Goal: Task Accomplishment & Management: Complete application form

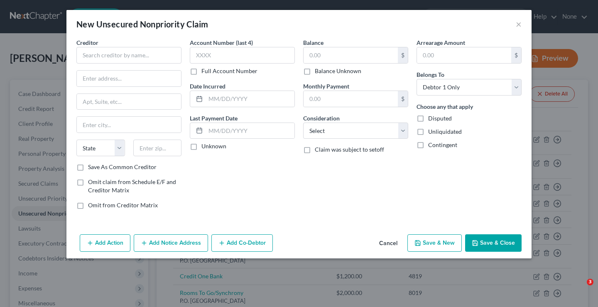
select select "0"
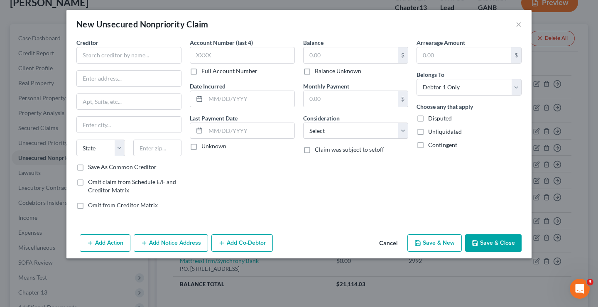
click at [427, 239] on button "Save & New" at bounding box center [434, 242] width 54 height 17
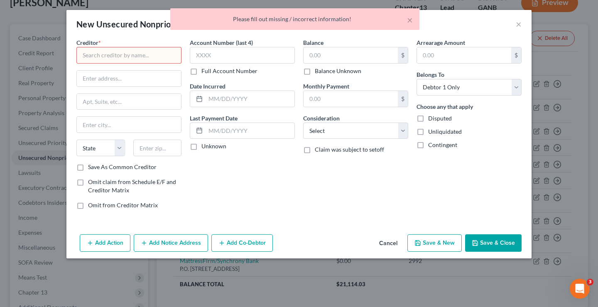
click at [159, 58] on input "text" at bounding box center [128, 55] width 105 height 17
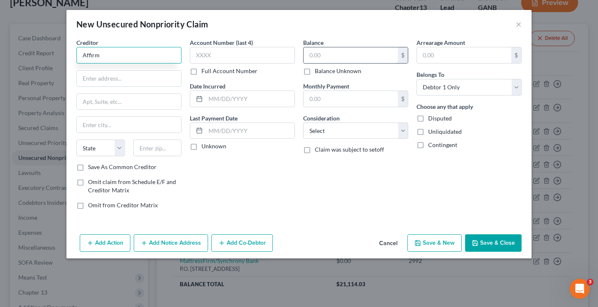
type input "Affirm"
click at [334, 53] on input "text" at bounding box center [350, 55] width 94 height 16
click at [518, 20] on button "×" at bounding box center [518, 24] width 6 height 10
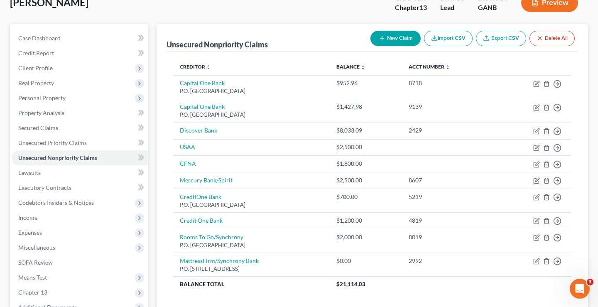
click at [394, 37] on button "New Claim" at bounding box center [395, 38] width 50 height 15
select select "0"
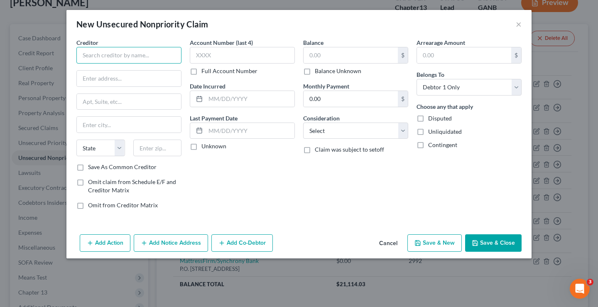
click at [130, 56] on input "text" at bounding box center [128, 55] width 105 height 17
type input "American Signature Furniture/Synchrony Bank"
click at [106, 74] on input "text" at bounding box center [129, 79] width 104 height 16
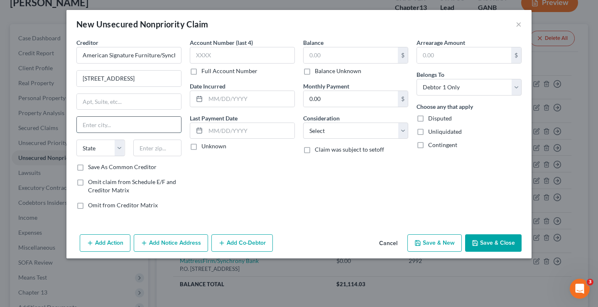
click at [86, 129] on input "text" at bounding box center [129, 125] width 104 height 16
click at [147, 81] on input "[STREET_ADDRESS]" at bounding box center [129, 79] width 104 height 16
type input "2"
click at [264, 52] on input "text" at bounding box center [242, 55] width 105 height 17
type input "5,00"
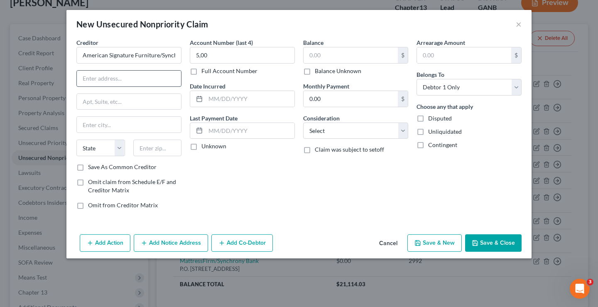
click at [144, 74] on input "text" at bounding box center [129, 79] width 104 height 16
type input "P.O. Box 71715"
click at [144, 122] on input "text" at bounding box center [129, 125] width 104 height 16
type input "[GEOGRAPHIC_DATA]"
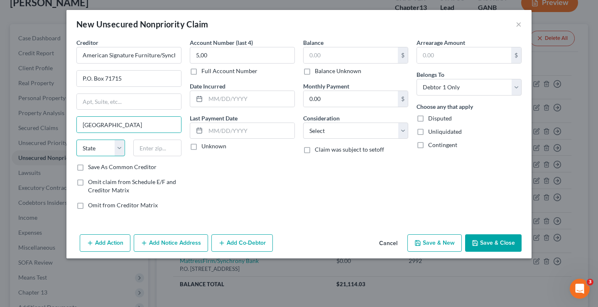
click at [88, 146] on select "State [US_STATE] AK AR AZ CA CO CT DE DC [GEOGRAPHIC_DATA] [GEOGRAPHIC_DATA] GU…" at bounding box center [100, 147] width 49 height 17
select select "39"
click at [157, 148] on input "text" at bounding box center [157, 147] width 49 height 17
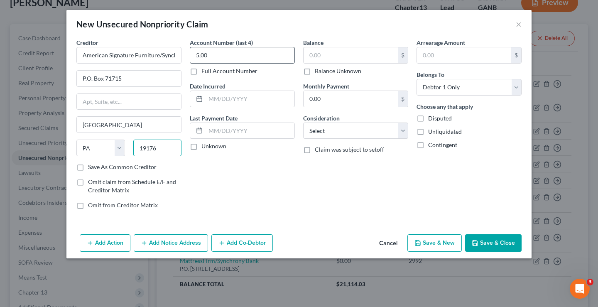
type input "19176"
click at [258, 51] on input "5,00" at bounding box center [242, 55] width 105 height 17
type input "5"
click at [337, 52] on input "text" at bounding box center [350, 55] width 94 height 16
type input "5,000"
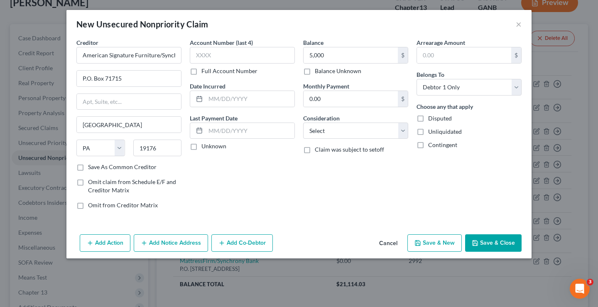
click at [437, 245] on button "Save & New" at bounding box center [434, 242] width 54 height 17
select select "0"
type input "5,000.00"
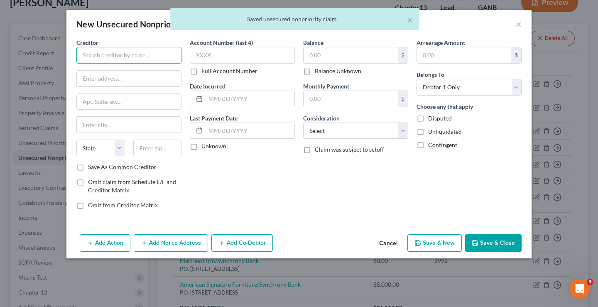
click at [120, 54] on input "text" at bounding box center [128, 55] width 105 height 17
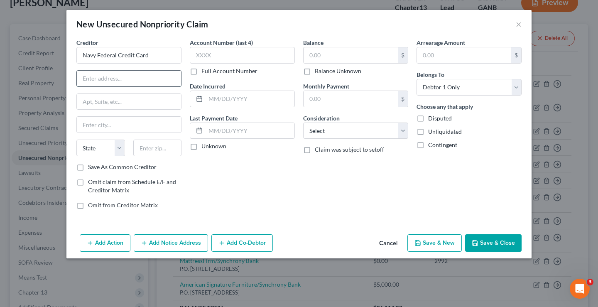
click at [131, 84] on input "text" at bounding box center [129, 79] width 104 height 16
type input "Navy Federal Credit Card"
type input "P.O. Box 3500"
click at [116, 114] on div "Creditor * Navy Federal Credit Card P.O. Box 3500 State [US_STATE] AK AR AZ CA …" at bounding box center [128, 100] width 105 height 125
click at [114, 126] on input "text" at bounding box center [129, 125] width 104 height 16
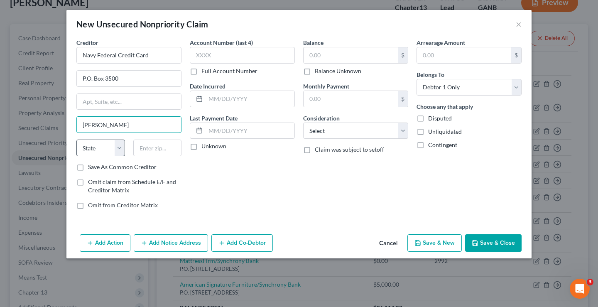
type input "[PERSON_NAME]"
click at [96, 148] on select "State [US_STATE] AK AR AZ CA CO CT DE DC [GEOGRAPHIC_DATA] [GEOGRAPHIC_DATA] GU…" at bounding box center [100, 147] width 49 height 17
select select "48"
click at [150, 142] on input "text" at bounding box center [157, 147] width 49 height 17
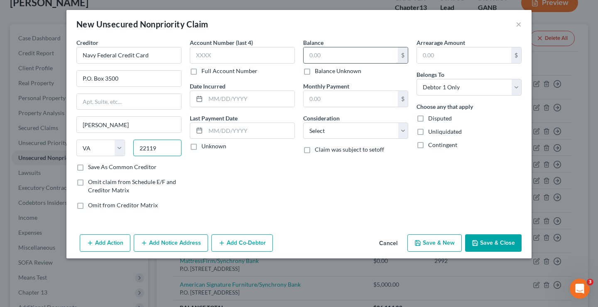
type input "22119"
click at [348, 60] on input "text" at bounding box center [350, 55] width 94 height 16
type input "5,000"
click at [371, 137] on select "Select Cable / Satellite Services Collection Agency Credit Card Debt Debt Couns…" at bounding box center [355, 130] width 105 height 17
select select "2"
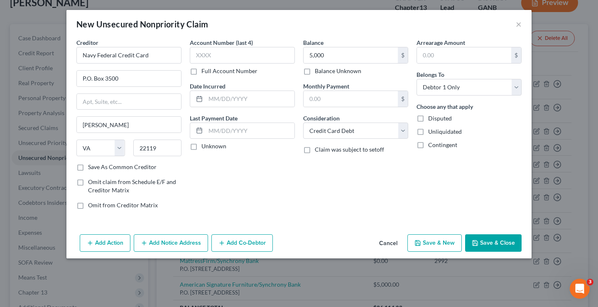
click at [435, 247] on button "Save & New" at bounding box center [434, 242] width 54 height 17
select select "0"
type input "5,000.00"
type input "0.00"
click at [518, 25] on button "×" at bounding box center [518, 24] width 6 height 10
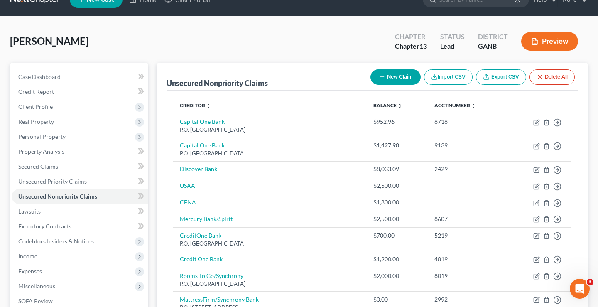
scroll to position [12, 0]
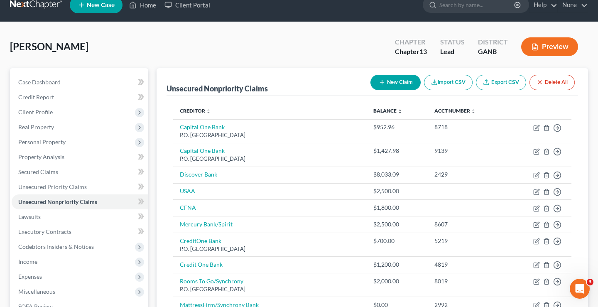
click at [392, 85] on button "New Claim" at bounding box center [395, 82] width 50 height 15
select select "0"
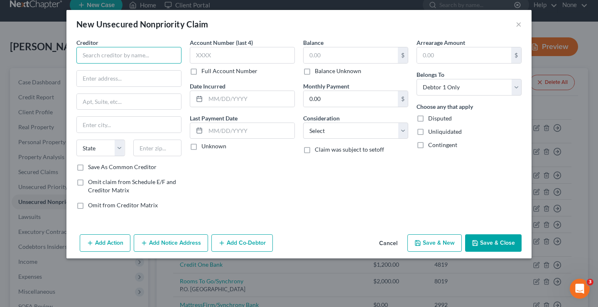
click at [130, 61] on input "text" at bounding box center [128, 55] width 105 height 17
type input "Affirm"
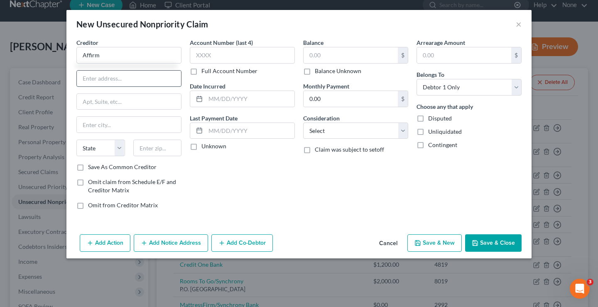
click at [105, 78] on input "text" at bounding box center [129, 79] width 104 height 16
type input "[STREET_ADDRESS][US_STATE]"
click at [83, 105] on input "text" at bounding box center [129, 102] width 104 height 16
type input "12th Floor"
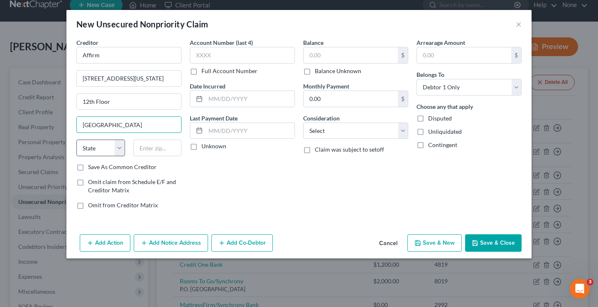
type input "[GEOGRAPHIC_DATA]"
click at [108, 148] on select "State [US_STATE] AK AR AZ CA CO CT DE DC [GEOGRAPHIC_DATA] [GEOGRAPHIC_DATA] GU…" at bounding box center [100, 147] width 49 height 17
select select "4"
click at [154, 142] on input "text" at bounding box center [157, 147] width 49 height 17
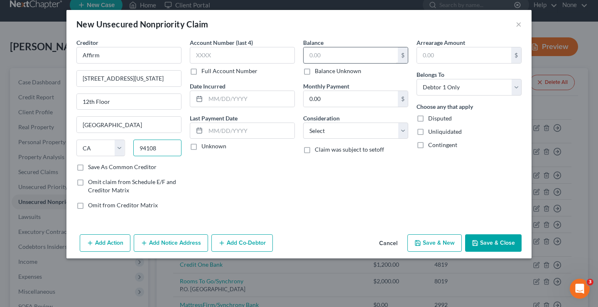
type input "94108"
click at [355, 52] on input "text" at bounding box center [350, 55] width 94 height 16
type input "3,092.00"
click at [441, 240] on button "Save & New" at bounding box center [434, 242] width 54 height 17
select select "0"
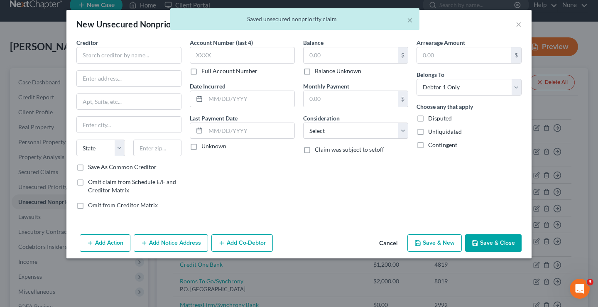
click at [518, 24] on div "× Saved unsecured nonpriority claim" at bounding box center [295, 21] width 598 height 26
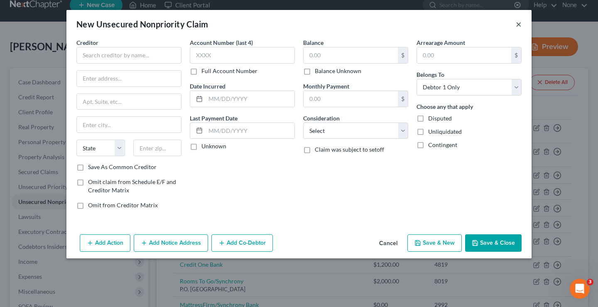
click at [518, 24] on button "×" at bounding box center [518, 24] width 6 height 10
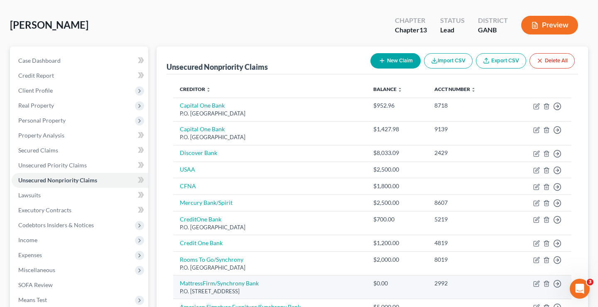
scroll to position [34, 0]
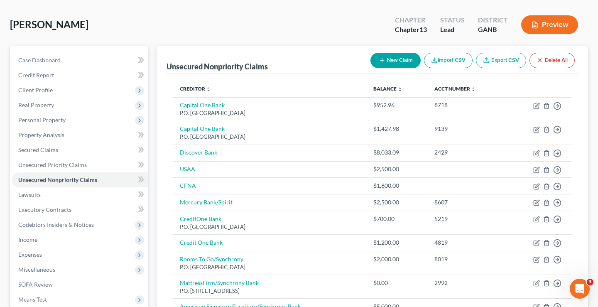
click at [396, 61] on button "New Claim" at bounding box center [395, 60] width 50 height 15
select select "0"
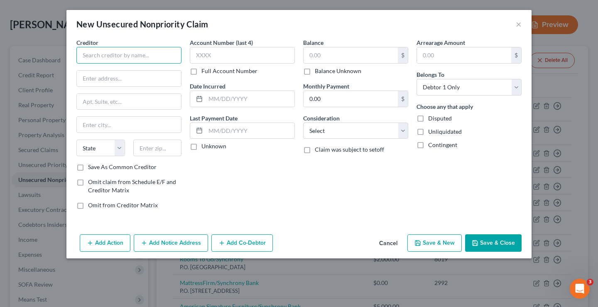
click at [160, 55] on input "text" at bounding box center [128, 55] width 105 height 17
type input "s"
type input "At&t"
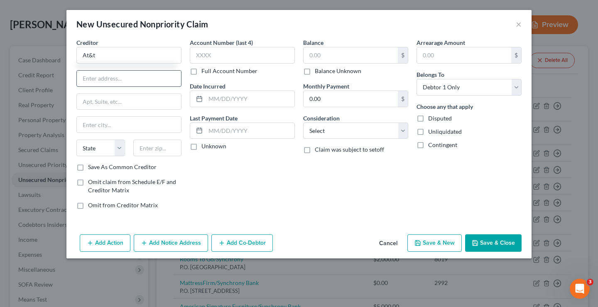
click at [142, 74] on input "text" at bounding box center [129, 79] width 104 height 16
click at [322, 63] on input "text" at bounding box center [350, 55] width 94 height 16
click at [330, 59] on input "2,727." at bounding box center [350, 55] width 94 height 16
click at [133, 82] on input "text" at bounding box center [129, 79] width 104 height 16
click at [371, 56] on input "2,727.00" at bounding box center [350, 55] width 94 height 16
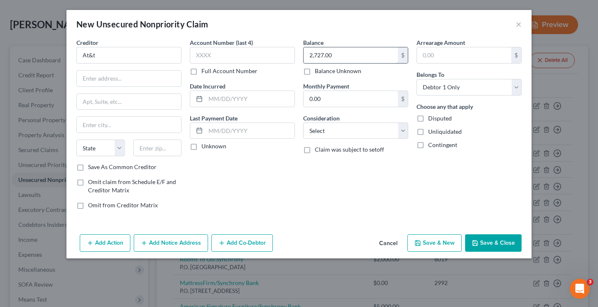
click at [371, 56] on input "2,727.00" at bounding box center [350, 55] width 94 height 16
type input "2,727.71"
click at [239, 61] on input "text" at bounding box center [242, 55] width 105 height 17
type input "2601"
click at [138, 83] on input "text" at bounding box center [129, 79] width 104 height 16
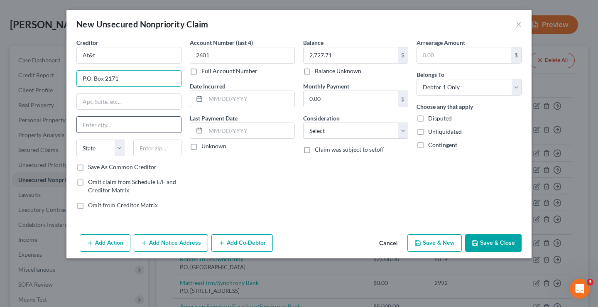
type input "P.O. Box 2171"
click at [123, 124] on input "text" at bounding box center [129, 125] width 104 height 16
type input "Southgate"
click at [106, 155] on select "State [US_STATE] AK AR AZ CA CO CT DE DC [GEOGRAPHIC_DATA] [GEOGRAPHIC_DATA] GU…" at bounding box center [100, 147] width 49 height 17
select select "23"
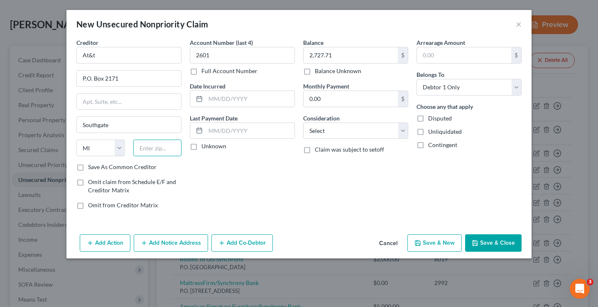
click at [163, 144] on input "text" at bounding box center [157, 147] width 49 height 17
type input "48195"
click at [337, 126] on select "Select Cable / Satellite Services Collection Agency Credit Card Debt Debt Couns…" at bounding box center [355, 130] width 105 height 17
select select "19"
click at [444, 243] on button "Save & New" at bounding box center [434, 242] width 54 height 17
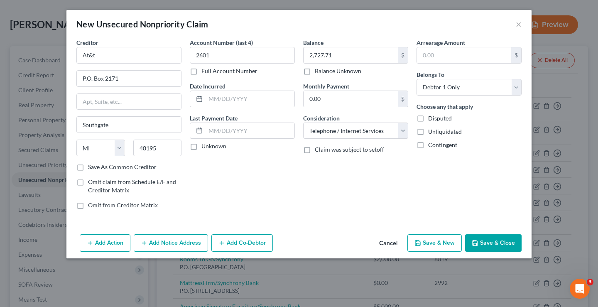
select select "0"
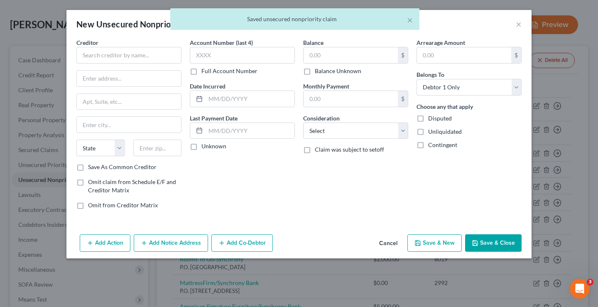
click at [483, 242] on button "Save & Close" at bounding box center [493, 242] width 56 height 17
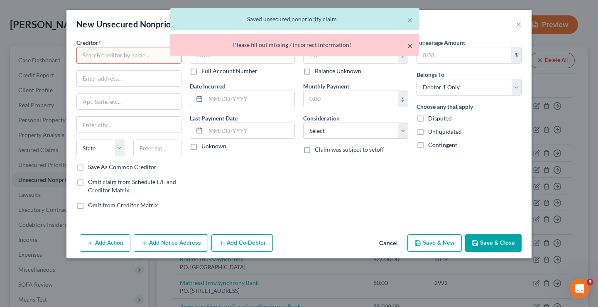
click at [410, 47] on button "×" at bounding box center [410, 46] width 6 height 10
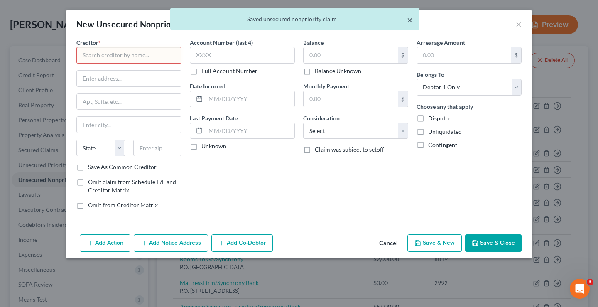
click at [408, 18] on button "×" at bounding box center [410, 20] width 6 height 10
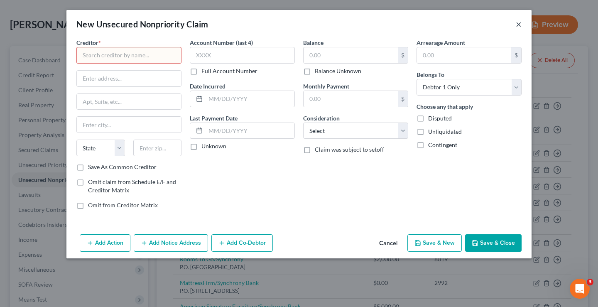
click at [518, 23] on button "×" at bounding box center [518, 24] width 6 height 10
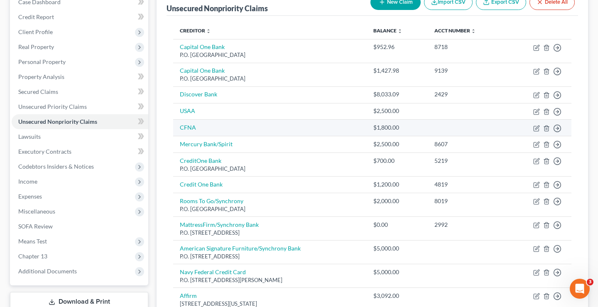
scroll to position [0, 0]
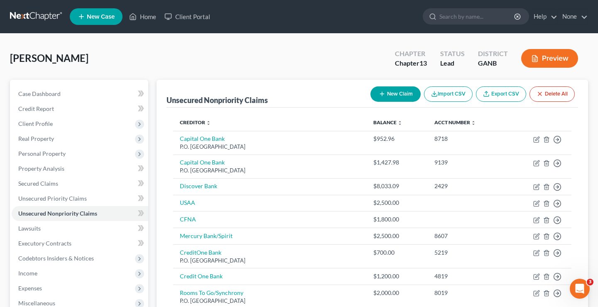
click at [390, 94] on button "New Claim" at bounding box center [395, 93] width 50 height 15
select select "0"
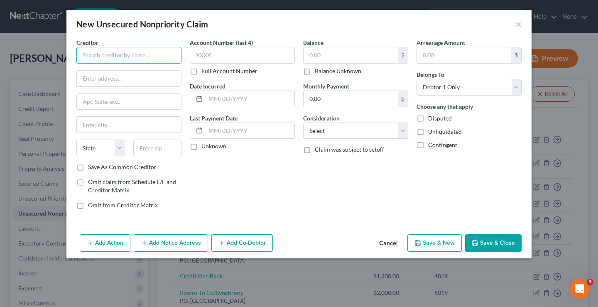
click at [130, 57] on input "text" at bounding box center [128, 55] width 105 height 17
type input "Klarna"
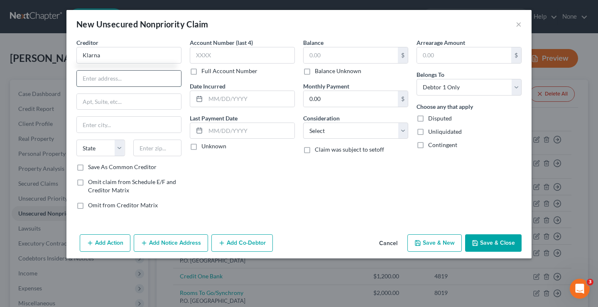
click at [118, 78] on input "text" at bounding box center [129, 79] width 104 height 16
type input "[STREET_ADDRESS]"
type input "Suite 400"
click at [112, 120] on input "text" at bounding box center [129, 125] width 104 height 16
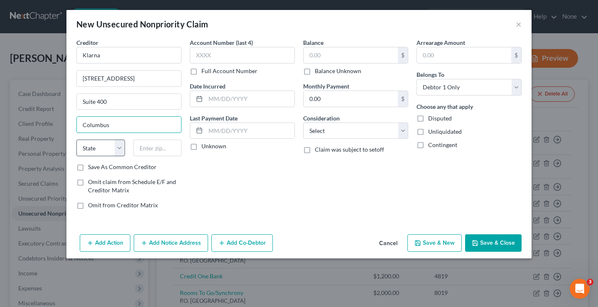
type input "Columbus"
click at [93, 149] on select "State [US_STATE] AK AR AZ CA CO CT DE DC [GEOGRAPHIC_DATA] [GEOGRAPHIC_DATA] GU…" at bounding box center [100, 147] width 49 height 17
select select "36"
click at [165, 152] on input "text" at bounding box center [157, 147] width 49 height 17
type input "43215"
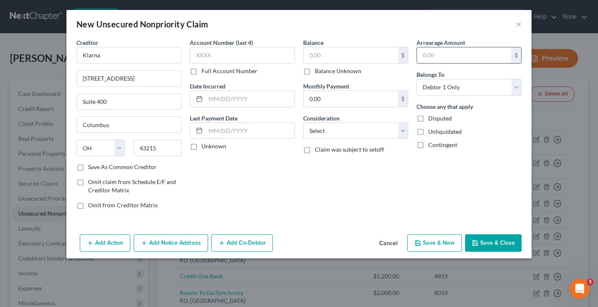
click at [452, 57] on input "text" at bounding box center [464, 55] width 94 height 16
click at [392, 52] on input "text" at bounding box center [350, 55] width 94 height 16
type input "600"
click at [444, 242] on button "Save & New" at bounding box center [434, 242] width 54 height 17
select select "0"
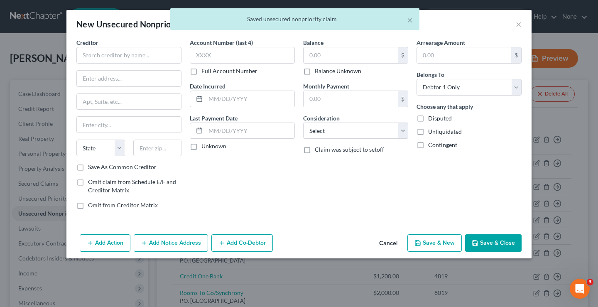
click at [519, 24] on div "× Saved unsecured nonpriority claim" at bounding box center [295, 21] width 598 height 26
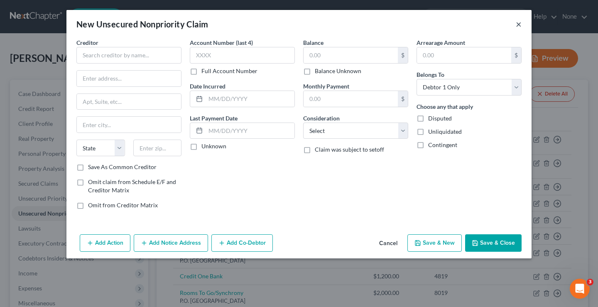
click at [520, 26] on button "×" at bounding box center [518, 24] width 6 height 10
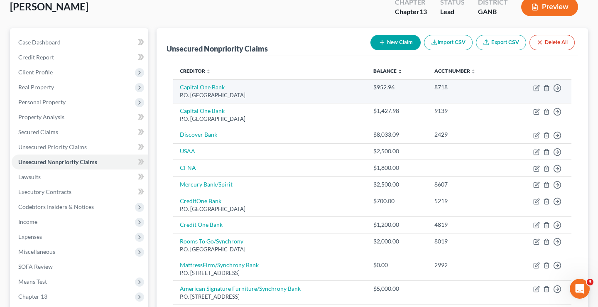
scroll to position [76, 0]
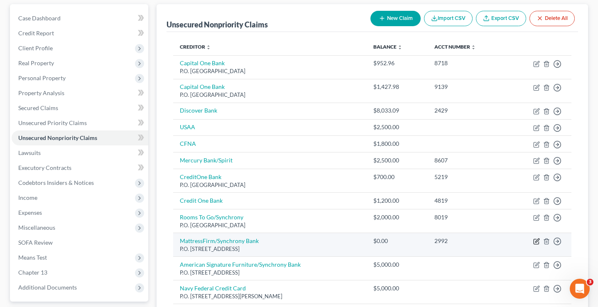
click at [536, 241] on icon "button" at bounding box center [537, 240] width 4 height 4
select select "39"
select select "0"
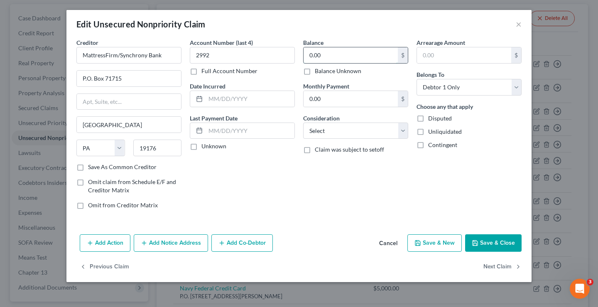
click at [351, 55] on input "0.00" at bounding box center [350, 55] width 94 height 16
type input "3,000"
click at [435, 242] on button "Save & New" at bounding box center [434, 242] width 54 height 17
select select "0"
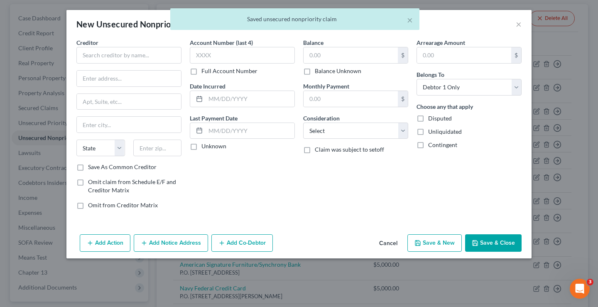
click at [522, 23] on div "× Saved unsecured nonpriority claim" at bounding box center [295, 21] width 598 height 26
click at [519, 24] on div "× Saved unsecured nonpriority claim" at bounding box center [295, 21] width 598 height 26
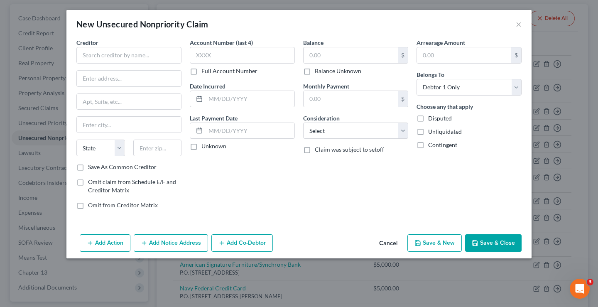
click at [410, 18] on div "New Unsecured Nonpriority Claim ×" at bounding box center [298, 24] width 465 height 28
click at [520, 24] on button "×" at bounding box center [518, 24] width 6 height 10
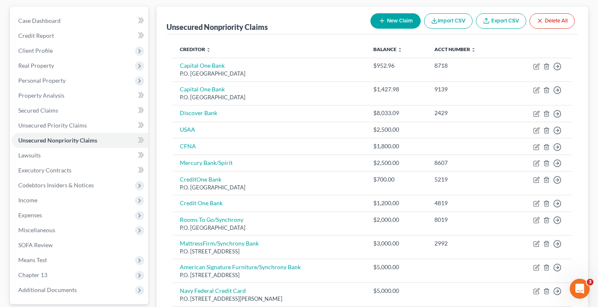
scroll to position [73, 0]
click at [115, 157] on link "Lawsuits" at bounding box center [80, 155] width 137 height 15
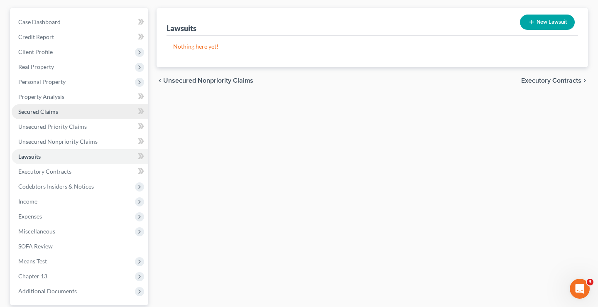
scroll to position [73, 0]
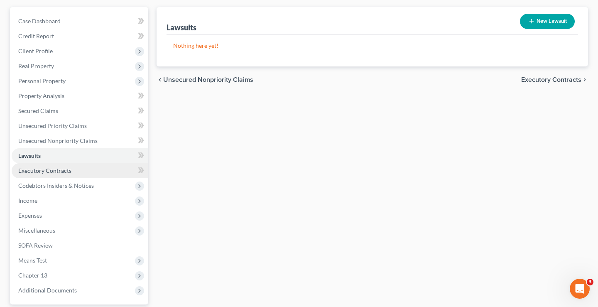
click at [97, 169] on link "Executory Contracts" at bounding box center [80, 170] width 137 height 15
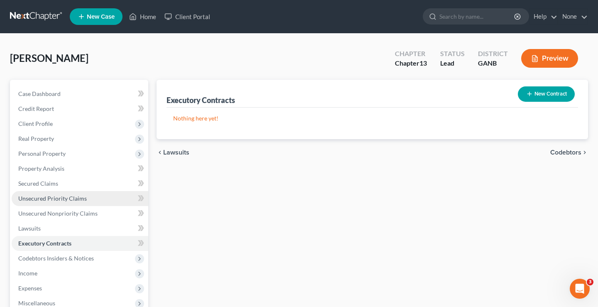
click at [91, 197] on link "Unsecured Priority Claims" at bounding box center [80, 198] width 137 height 15
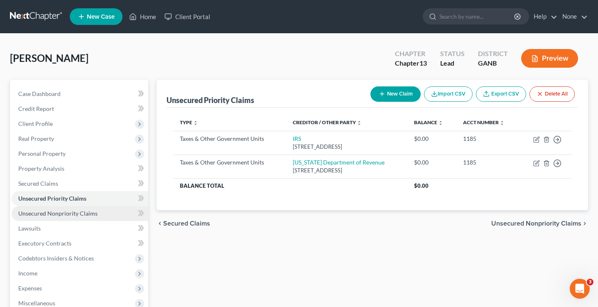
click at [90, 215] on span "Unsecured Nonpriority Claims" at bounding box center [57, 213] width 79 height 7
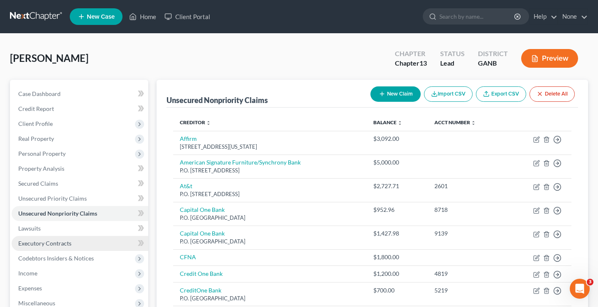
click at [88, 248] on link "Executory Contracts" at bounding box center [80, 243] width 137 height 15
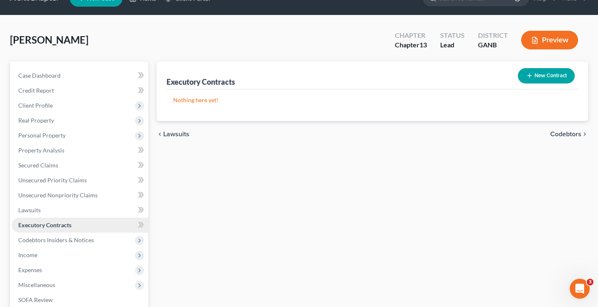
scroll to position [42, 0]
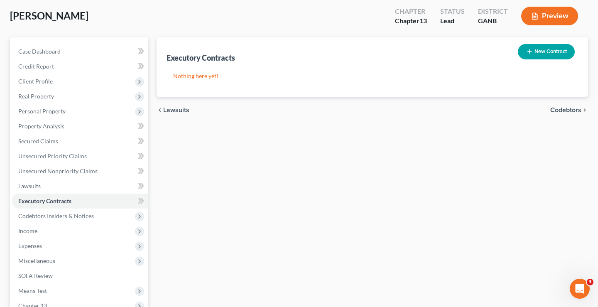
click at [538, 51] on button "New Contract" at bounding box center [546, 51] width 57 height 15
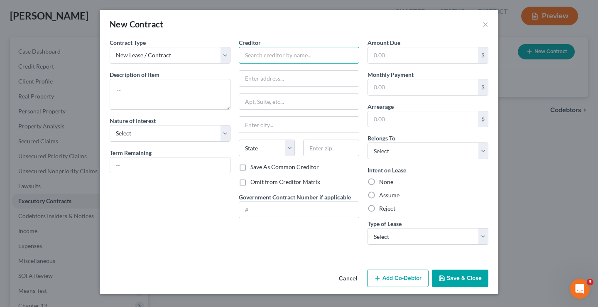
click at [301, 53] on input "text" at bounding box center [299, 55] width 121 height 17
type input "J"
click at [403, 49] on input "text" at bounding box center [423, 55] width 110 height 16
type input "Kornerstone"
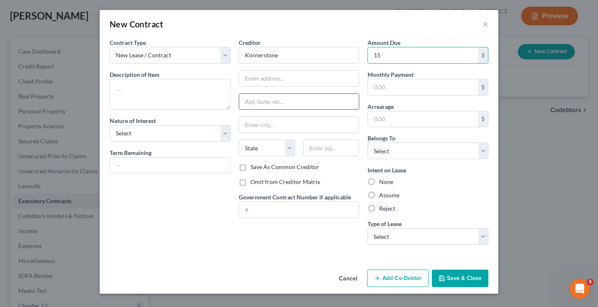
type input "1"
type input "2,000"
click at [264, 81] on input "text" at bounding box center [299, 79] width 120 height 16
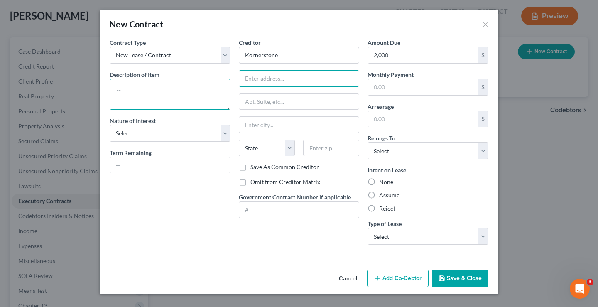
click at [178, 96] on textarea at bounding box center [170, 94] width 121 height 31
type textarea "Bed/Mattress and dresser"
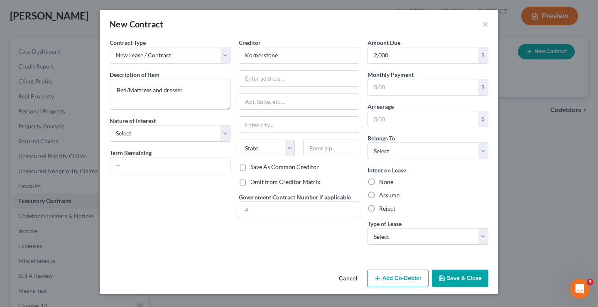
click at [379, 208] on label "Reject" at bounding box center [387, 208] width 16 height 8
click at [382, 208] on input "Reject" at bounding box center [384, 206] width 5 height 5
radio input "true"
click at [413, 236] on select "Select Real Estate Car Other" at bounding box center [427, 236] width 121 height 17
select select "2"
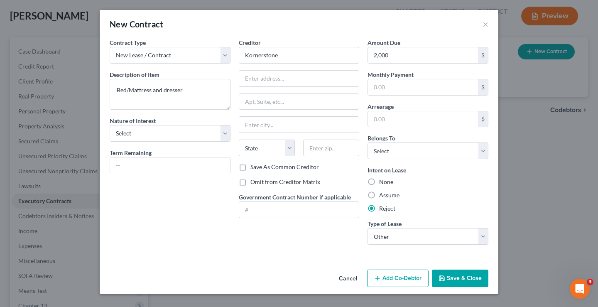
click at [458, 274] on button "Save & Close" at bounding box center [460, 277] width 56 height 17
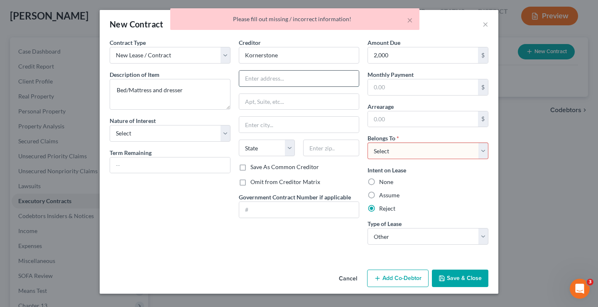
click at [289, 73] on input "text" at bounding box center [299, 79] width 120 height 16
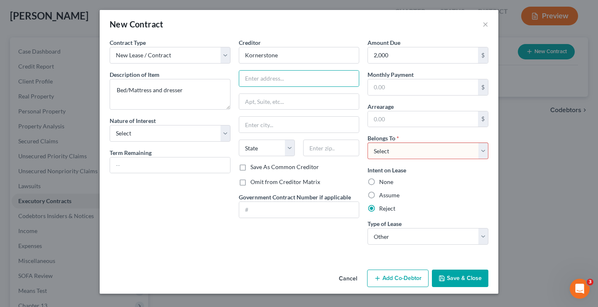
click at [304, 45] on div "Creditor * Kornerstone" at bounding box center [299, 50] width 121 height 25
click at [298, 60] on input "Kornerstone" at bounding box center [299, 55] width 121 height 17
click at [288, 75] on input "text" at bounding box center [299, 79] width 120 height 16
type input "Kornerstone Credit"
type input "[STREET_ADDRESS][PERSON_NAME]"
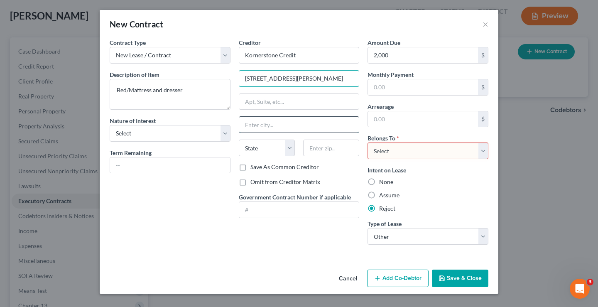
click at [281, 124] on input "text" at bounding box center [299, 125] width 120 height 16
type input "Valparaiso"
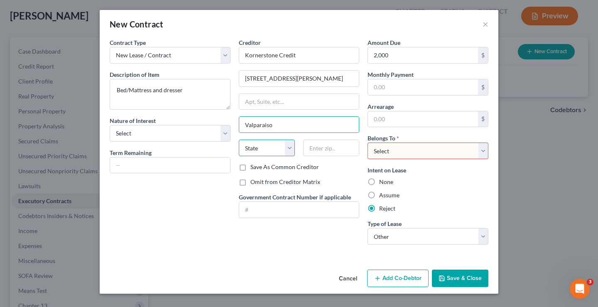
click at [270, 151] on select "State [US_STATE] AK AR AZ CA CO CT DE DC [GEOGRAPHIC_DATA] [GEOGRAPHIC_DATA] GU…" at bounding box center [267, 147] width 56 height 17
select select "15"
click at [332, 148] on input "text" at bounding box center [331, 147] width 56 height 17
type input "46383"
click at [401, 154] on select "Select Debtor 1 Only Debtor 2 Only Debtor 1 And Debtor 2 Only At Least One Of T…" at bounding box center [427, 150] width 121 height 17
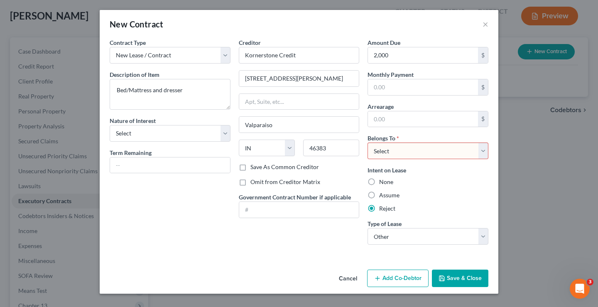
select select "0"
click at [459, 276] on button "Save & Close" at bounding box center [460, 277] width 56 height 17
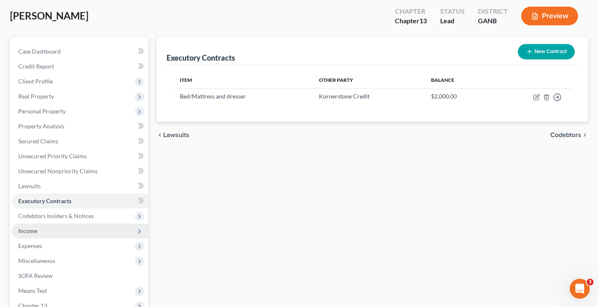
click at [73, 227] on span "Income" at bounding box center [80, 230] width 137 height 15
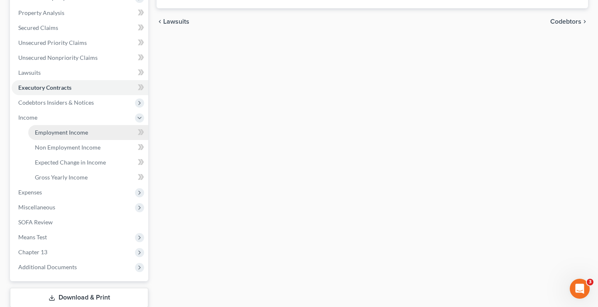
scroll to position [156, 0]
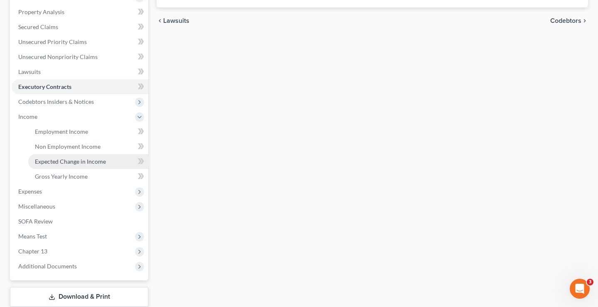
click at [99, 165] on link "Expected Change in Income" at bounding box center [88, 161] width 120 height 15
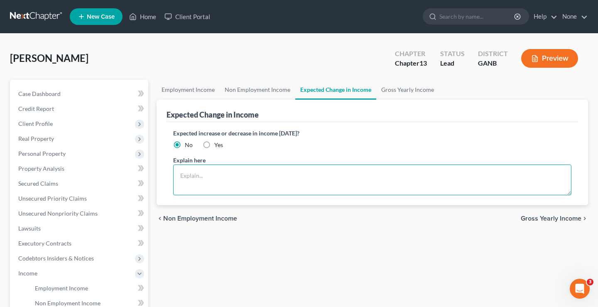
click at [227, 175] on textarea at bounding box center [372, 179] width 398 height 31
click at [241, 176] on textarea "I have an offer of emplpyment and plan to start next week." at bounding box center [372, 179] width 398 height 31
click at [299, 174] on textarea "I have an offer of employment and plan to start next week." at bounding box center [372, 179] width 398 height 31
click at [372, 179] on textarea "I have an offer of employment and plan to start in the next couple of week." at bounding box center [372, 179] width 398 height 31
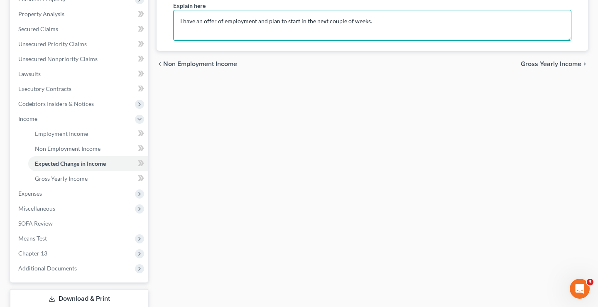
scroll to position [156, 0]
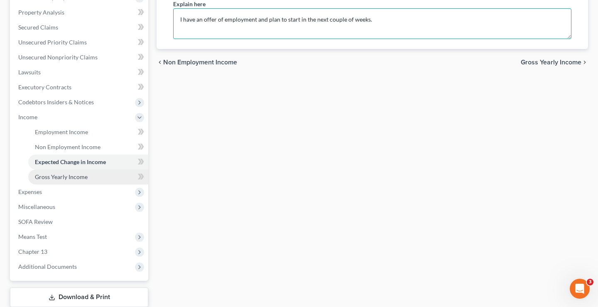
type textarea "I have an offer of employment and plan to start in the next couple of weeks."
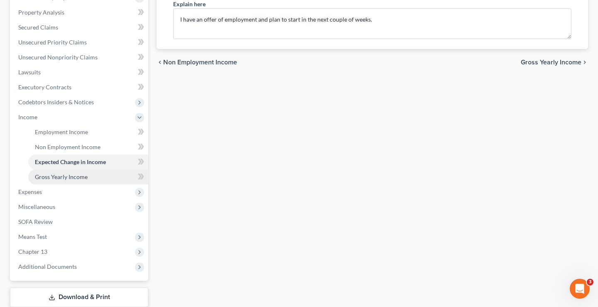
click at [91, 178] on link "Gross Yearly Income" at bounding box center [88, 176] width 120 height 15
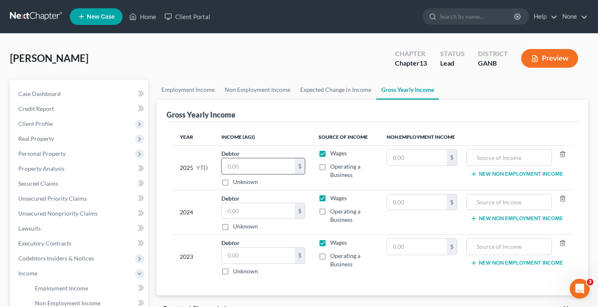
click at [284, 163] on input "text" at bounding box center [258, 166] width 73 height 16
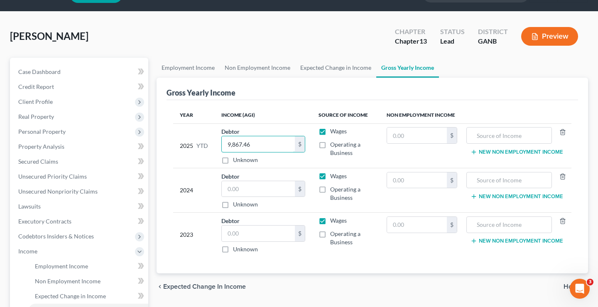
scroll to position [25, 0]
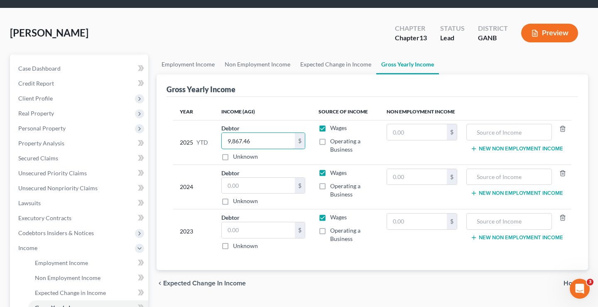
type input "9,867.46"
click at [487, 147] on button "New Non Employment Income" at bounding box center [516, 148] width 93 height 7
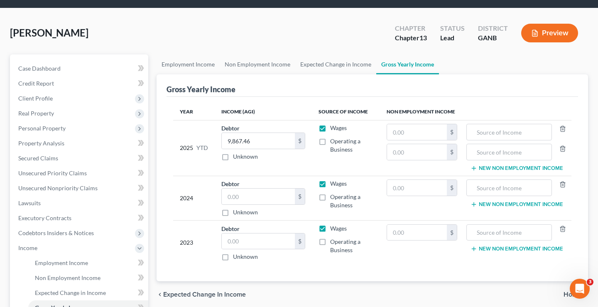
click at [330, 141] on label "Operating a Business" at bounding box center [351, 145] width 43 height 17
click at [333, 141] on input "Operating a Business" at bounding box center [335, 139] width 5 height 5
checkbox input "true"
click at [429, 150] on input "text" at bounding box center [417, 152] width 60 height 16
click at [429, 127] on input "text" at bounding box center [417, 132] width 60 height 16
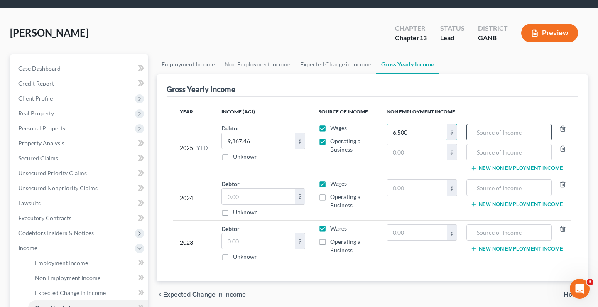
type input "6,500"
click at [509, 136] on input "text" at bounding box center [509, 132] width 76 height 16
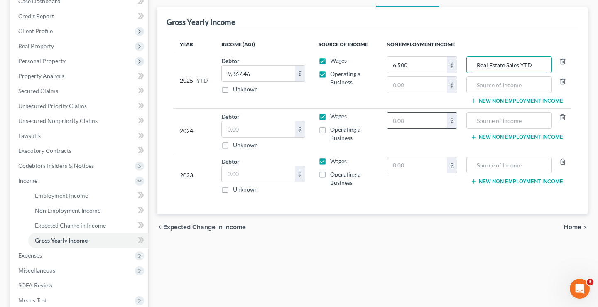
scroll to position [96, 0]
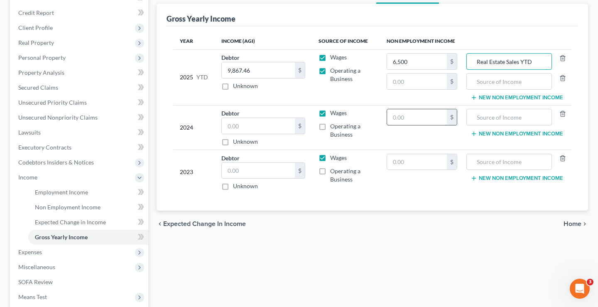
type input "Real Estate Sales YTD"
click at [281, 131] on input "text" at bounding box center [258, 126] width 73 height 16
click at [330, 127] on label "Operating a Business" at bounding box center [351, 130] width 43 height 17
click at [333, 127] on input "Operating a Business" at bounding box center [335, 124] width 5 height 5
checkbox input "true"
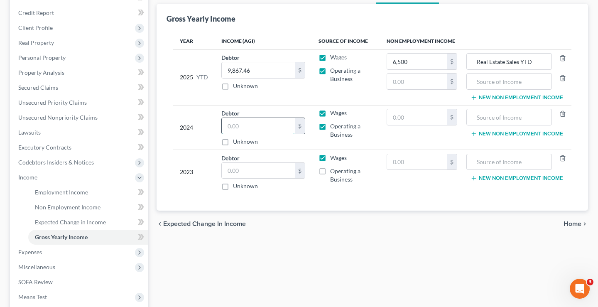
click at [244, 129] on input "text" at bounding box center [258, 126] width 73 height 16
click at [246, 167] on input "text" at bounding box center [258, 171] width 73 height 16
type input "75,877"
click at [245, 122] on input "text" at bounding box center [258, 126] width 73 height 16
click at [330, 170] on label "Operating a Business" at bounding box center [351, 175] width 43 height 17
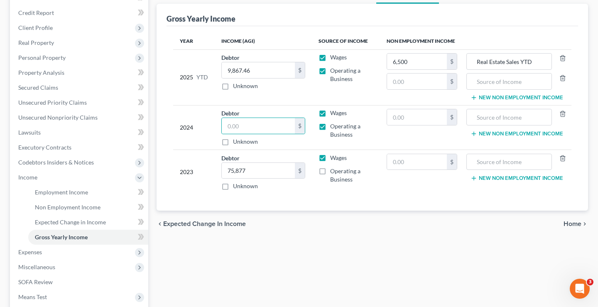
click at [333, 170] on input "Operating a Business" at bounding box center [335, 169] width 5 height 5
checkbox input "true"
click at [279, 169] on input "75,877" at bounding box center [258, 171] width 73 height 16
type input "66,682.00"
click at [248, 122] on input "text" at bounding box center [258, 126] width 73 height 16
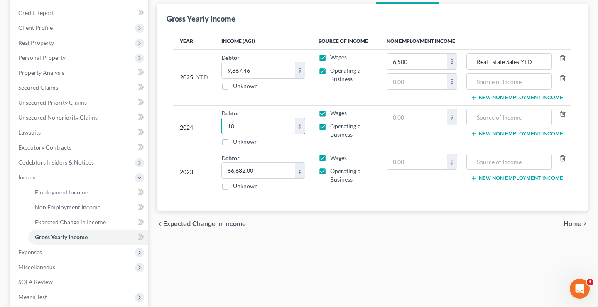
type input "1"
type input "0"
type input "103,406"
click at [402, 117] on input "text" at bounding box center [417, 117] width 60 height 16
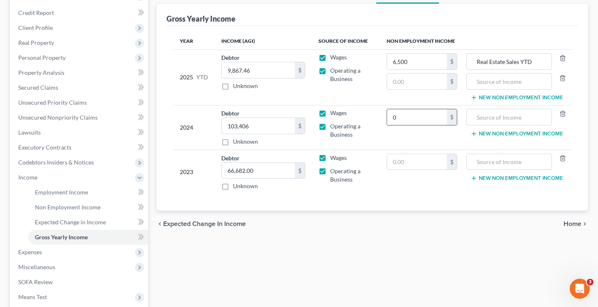
type input "0"
click at [278, 127] on input "103,406" at bounding box center [258, 126] width 73 height 16
type input "5,480"
click at [397, 118] on input "0" at bounding box center [417, 117] width 60 height 16
type input "103,406"
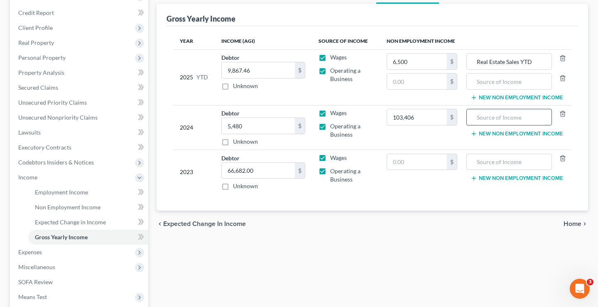
click at [485, 123] on input "text" at bounding box center [509, 117] width 76 height 16
type input "Real Estate Sales"
click at [417, 158] on input "text" at bounding box center [417, 162] width 60 height 16
type input "63,228.40"
click at [266, 166] on input "66,682.00" at bounding box center [258, 171] width 73 height 16
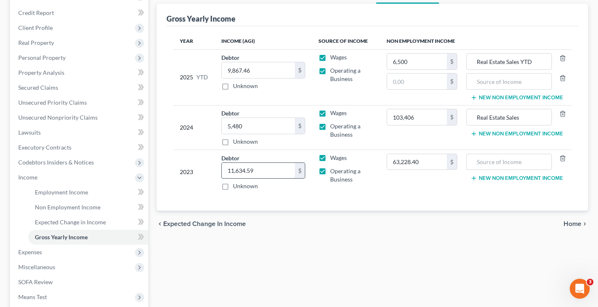
type input "11,634.59"
click at [374, 198] on div "Year Income (AGI) Source of Income Non Employment Income 2025 YTD Debtor 9,867.…" at bounding box center [371, 118] width 411 height 184
click at [525, 162] on input "text" at bounding box center [509, 162] width 76 height 16
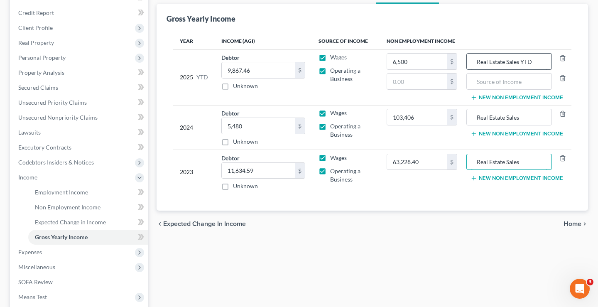
type input "Real Estate Sales"
click at [540, 63] on input "Real Estate Sales YTD" at bounding box center [509, 62] width 76 height 16
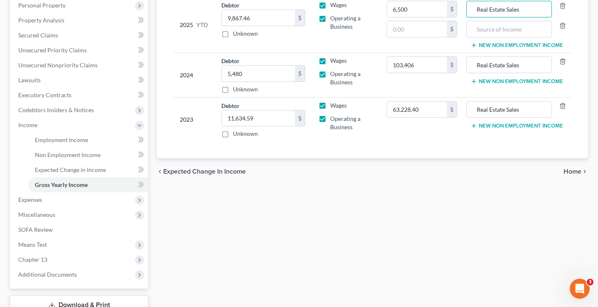
scroll to position [164, 0]
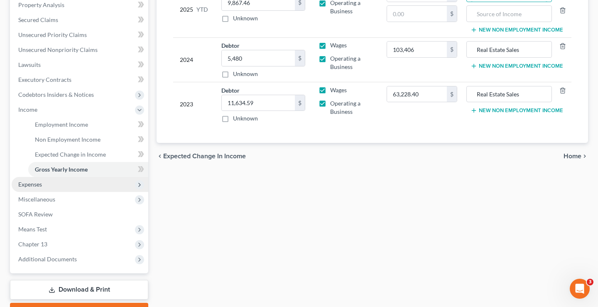
type input "Real Estate Sales"
click at [68, 188] on span "Expenses" at bounding box center [80, 184] width 137 height 15
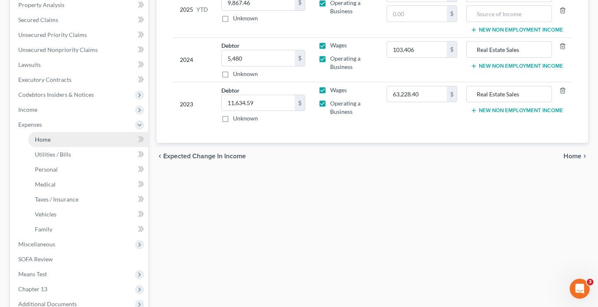
click at [63, 138] on link "Home" at bounding box center [88, 139] width 120 height 15
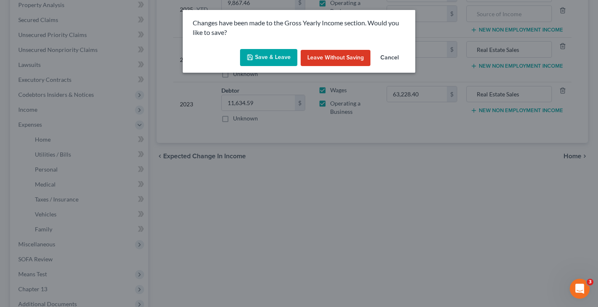
click at [269, 60] on button "Save & Leave" at bounding box center [268, 57] width 57 height 17
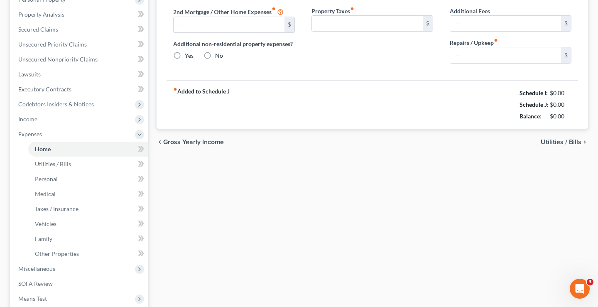
type input "0.00"
radio input "true"
type input "0.00"
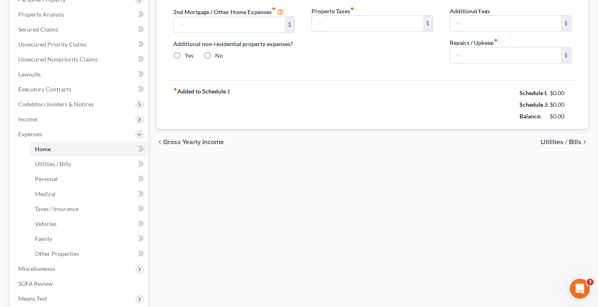
type input "0.00"
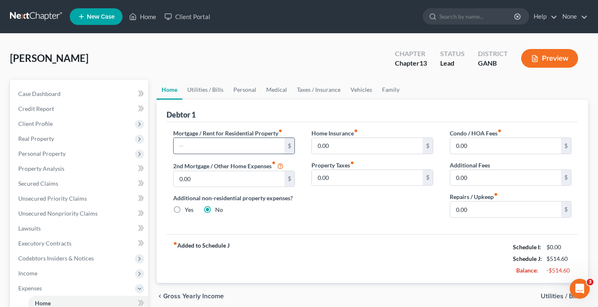
click at [234, 140] on input "text" at bounding box center [228, 146] width 111 height 16
type input "2,045"
click at [369, 152] on input "0.00" at bounding box center [367, 146] width 111 height 16
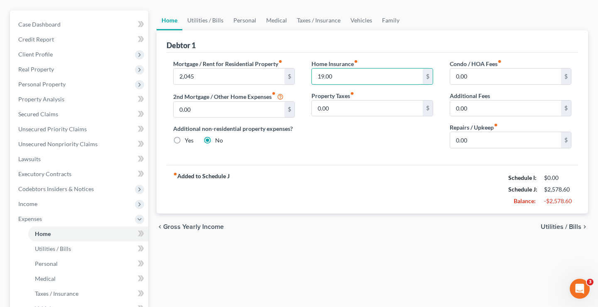
scroll to position [68, 0]
type input "19.00"
click at [560, 223] on div "chevron_left Gross Yearly Income Utilities / Bills chevron_right" at bounding box center [371, 228] width 431 height 27
click at [560, 225] on span "Utilities / Bills" at bounding box center [560, 228] width 41 height 7
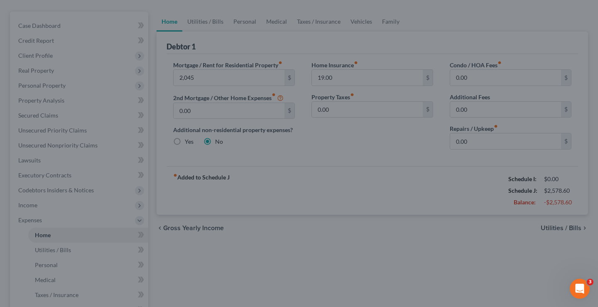
click at [296, 39] on div at bounding box center [299, 153] width 598 height 307
click at [291, 169] on div at bounding box center [299, 153] width 598 height 307
click at [359, 209] on div at bounding box center [299, 153] width 598 height 307
click at [55, 248] on div at bounding box center [299, 153] width 598 height 307
click at [300, 108] on div at bounding box center [299, 153] width 598 height 307
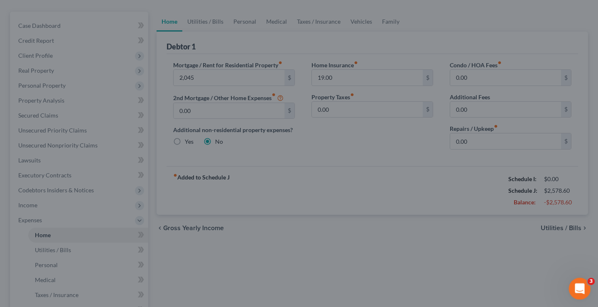
click at [580, 285] on icon "Open Intercom Messenger" at bounding box center [579, 288] width 14 height 14
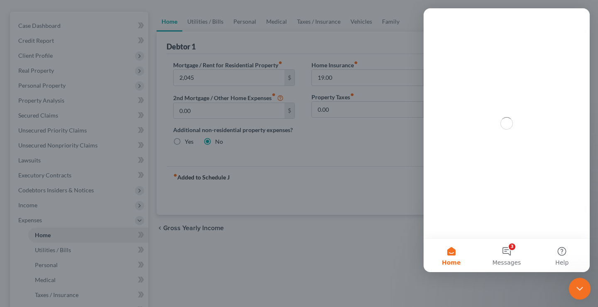
scroll to position [0, 0]
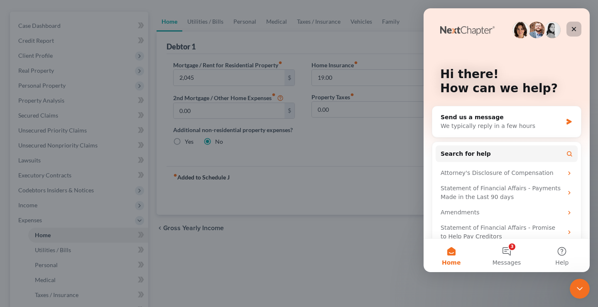
click at [574, 30] on icon "Close" at bounding box center [574, 29] width 5 height 5
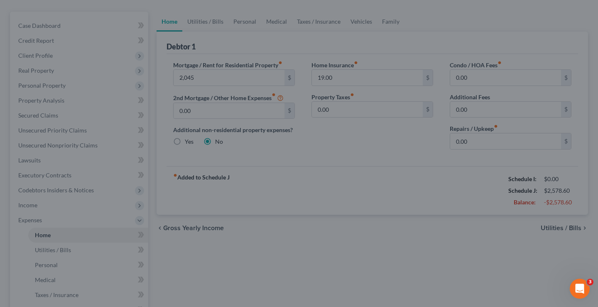
click at [378, 199] on div at bounding box center [299, 153] width 598 height 307
click at [365, 194] on div at bounding box center [299, 153] width 598 height 307
click at [337, 195] on div at bounding box center [299, 153] width 598 height 307
click at [178, 63] on div at bounding box center [299, 153] width 598 height 307
click at [34, 277] on div at bounding box center [299, 153] width 598 height 307
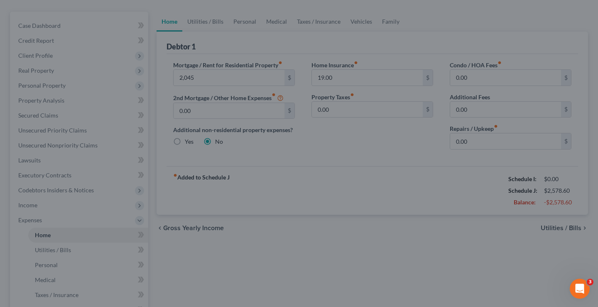
click at [43, 253] on div at bounding box center [299, 153] width 598 height 307
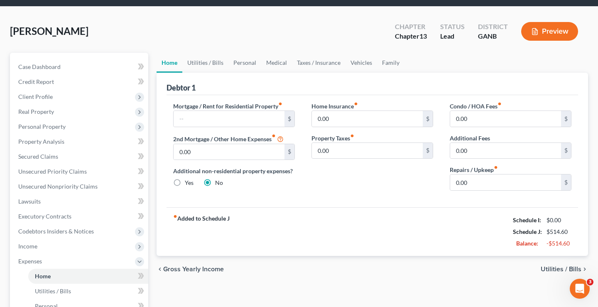
scroll to position [28, 0]
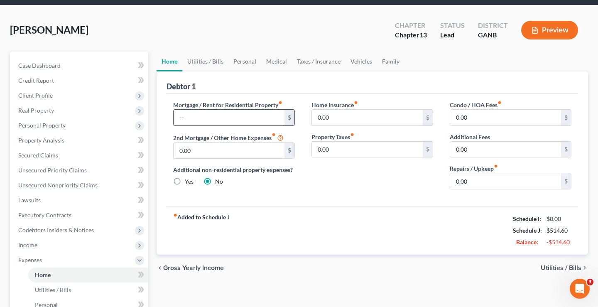
click at [254, 117] on input "text" at bounding box center [228, 118] width 111 height 16
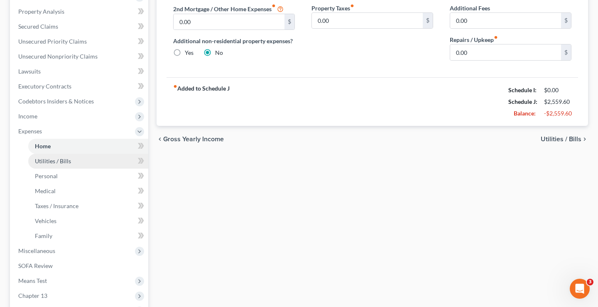
type input "2,045."
click at [120, 159] on link "Utilities / Bills" at bounding box center [88, 161] width 120 height 15
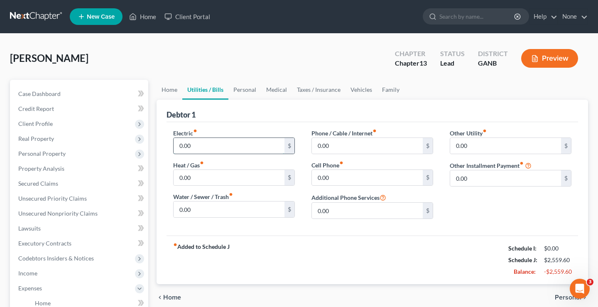
click at [222, 145] on input "0.00" at bounding box center [228, 146] width 111 height 16
type input "200"
click at [354, 148] on input "0.00" at bounding box center [367, 146] width 111 height 16
type input "104.00"
click at [255, 179] on input "0.00" at bounding box center [228, 178] width 111 height 16
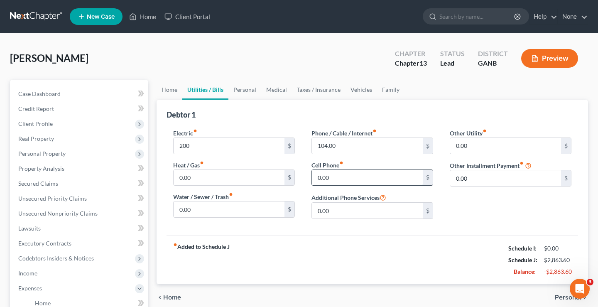
click at [364, 179] on input "0.00" at bounding box center [367, 178] width 111 height 16
type input "286"
click at [252, 174] on input "0.00" at bounding box center [228, 178] width 111 height 16
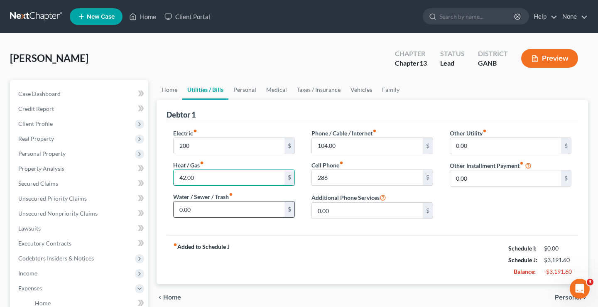
type input "42.00"
click at [239, 210] on input "0.00" at bounding box center [228, 209] width 111 height 16
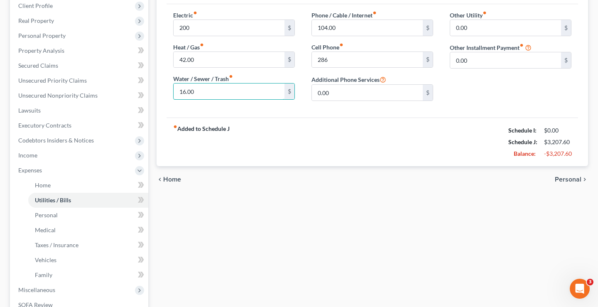
scroll to position [119, 0]
type input "16.00"
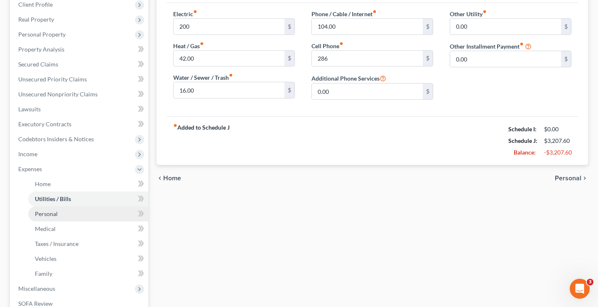
click at [96, 211] on link "Personal" at bounding box center [88, 213] width 120 height 15
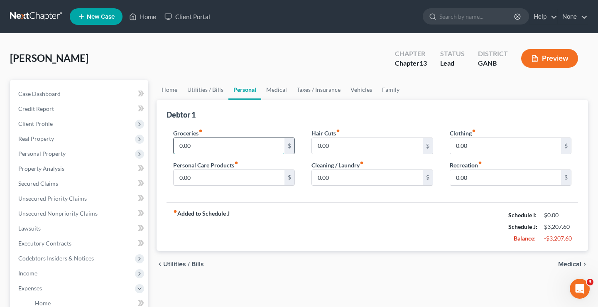
click at [244, 147] on input "0.00" at bounding box center [228, 146] width 111 height 16
type input "650.00"
click at [308, 109] on div "Debtor 1" at bounding box center [371, 111] width 411 height 22
click at [377, 176] on input "0.00" at bounding box center [367, 178] width 111 height 16
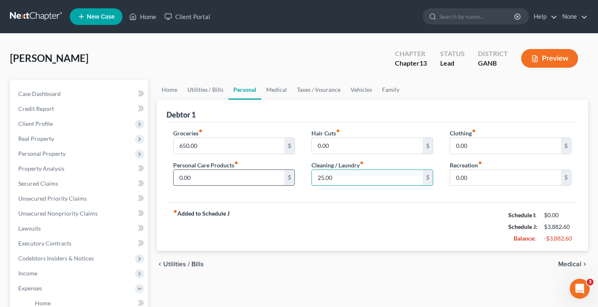
type input "25.00"
click at [262, 172] on input "0.00" at bounding box center [228, 178] width 111 height 16
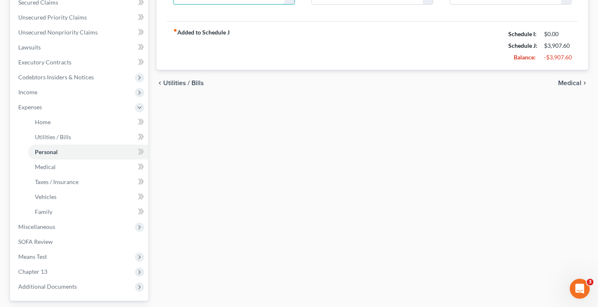
scroll to position [184, 0]
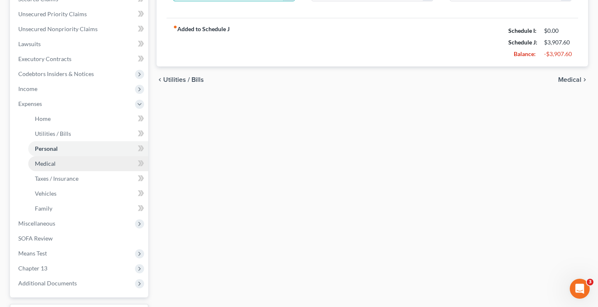
type input "25.00"
click at [120, 164] on link "Medical" at bounding box center [88, 163] width 120 height 15
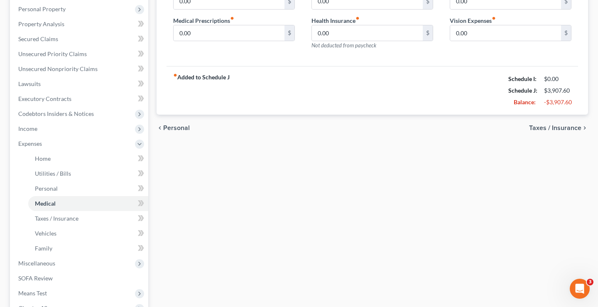
scroll to position [148, 0]
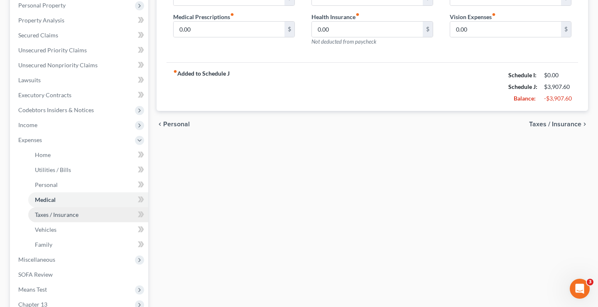
click at [100, 214] on link "Taxes / Insurance" at bounding box center [88, 214] width 120 height 15
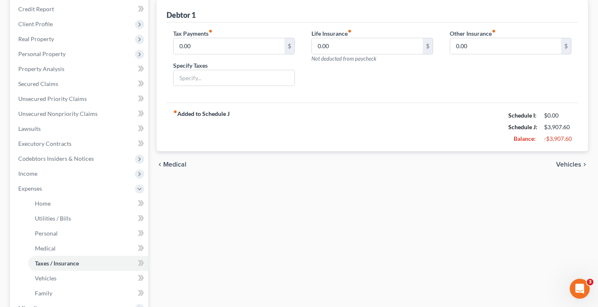
scroll to position [102, 0]
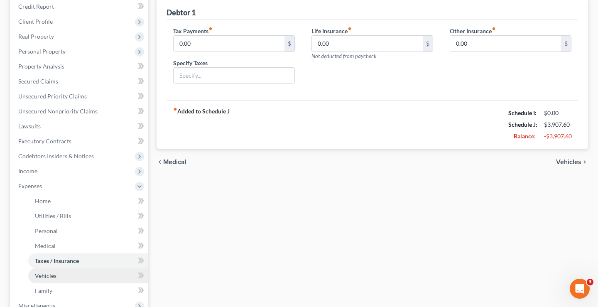
click at [79, 271] on link "Vehicles" at bounding box center [88, 275] width 120 height 15
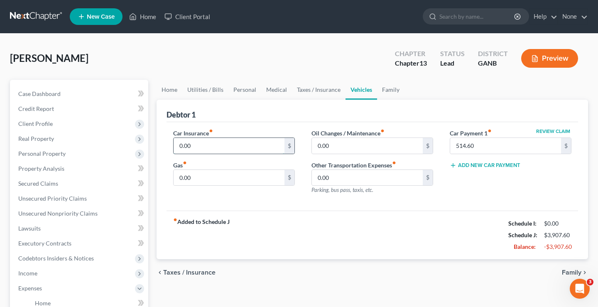
click at [229, 142] on input "0.00" at bounding box center [228, 146] width 111 height 16
type input "264.00"
click at [362, 148] on input "0.00" at bounding box center [367, 146] width 111 height 16
type input "137.00"
click at [248, 182] on input "0.00" at bounding box center [228, 178] width 111 height 16
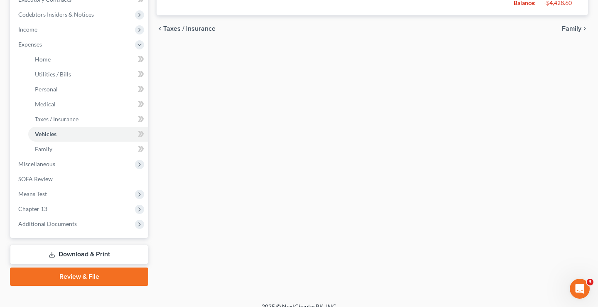
scroll to position [250, 0]
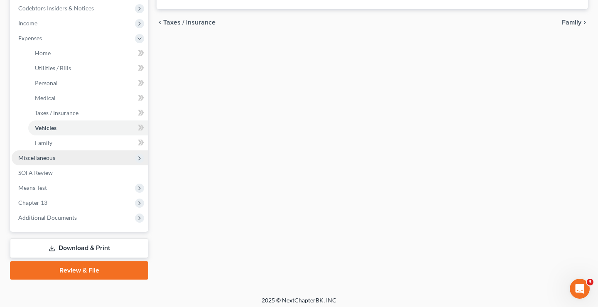
type input "120"
click at [100, 151] on span "Miscellaneous" at bounding box center [80, 157] width 137 height 15
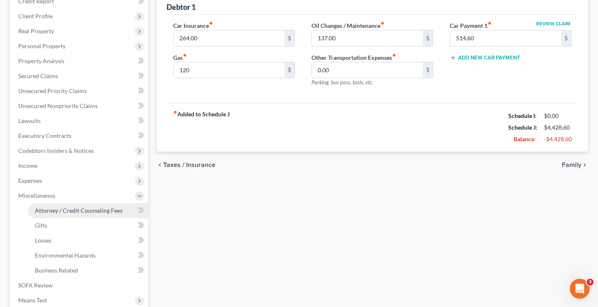
scroll to position [107, 0]
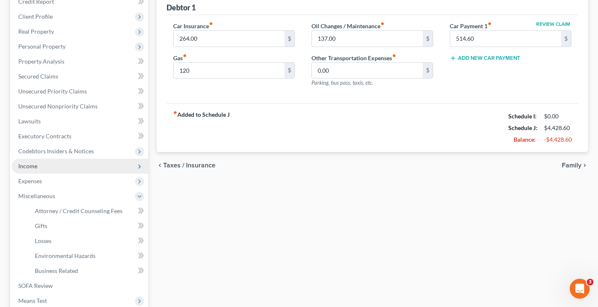
click at [83, 165] on span "Income" at bounding box center [80, 166] width 137 height 15
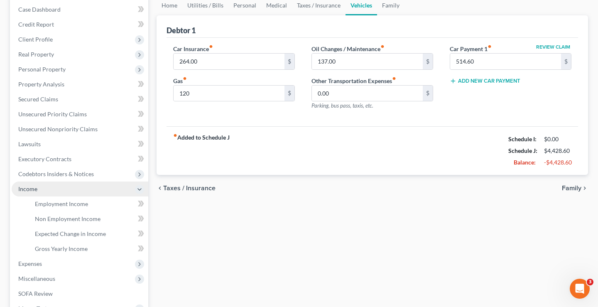
scroll to position [80, 0]
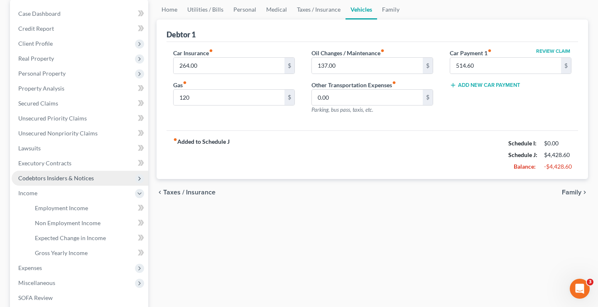
click at [82, 174] on span "Codebtors Insiders & Notices" at bounding box center [56, 177] width 76 height 7
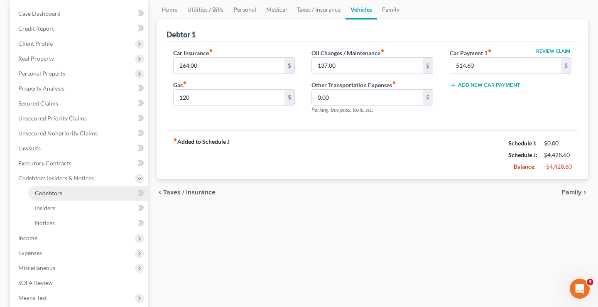
click at [80, 190] on link "Codebtors" at bounding box center [88, 193] width 120 height 15
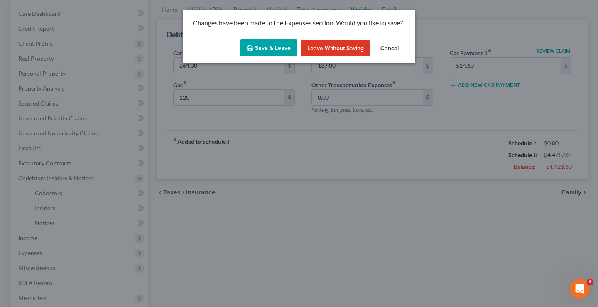
click at [390, 46] on button "Cancel" at bounding box center [390, 48] width 32 height 17
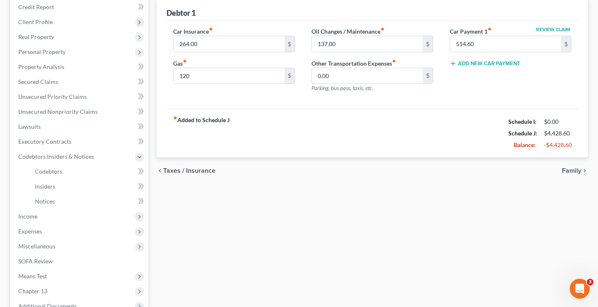
scroll to position [137, 0]
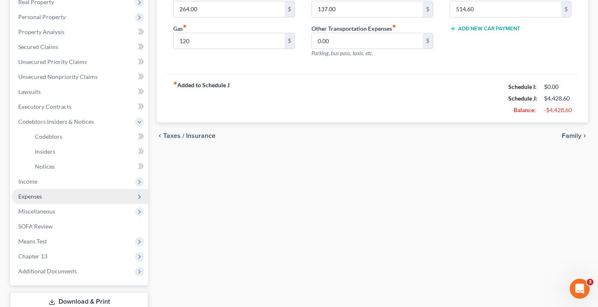
click at [82, 200] on span "Expenses" at bounding box center [80, 196] width 137 height 15
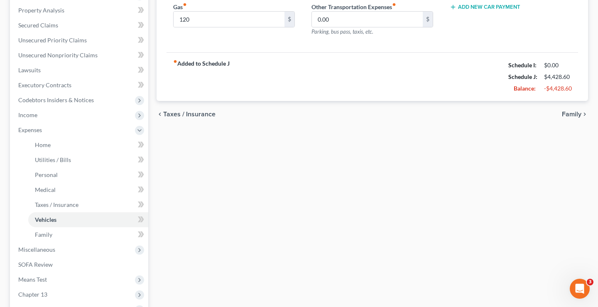
scroll to position [161, 0]
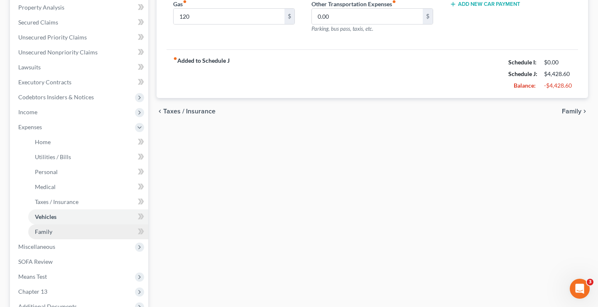
click at [88, 229] on link "Family" at bounding box center [88, 231] width 120 height 15
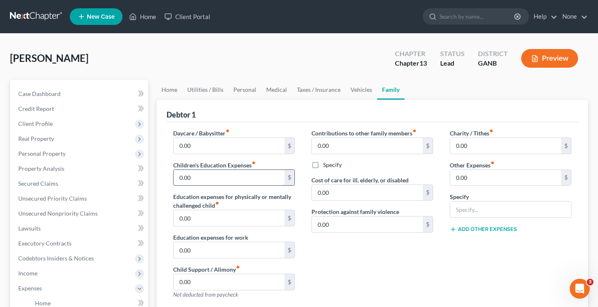
click at [243, 176] on input "0.00" at bounding box center [228, 178] width 111 height 16
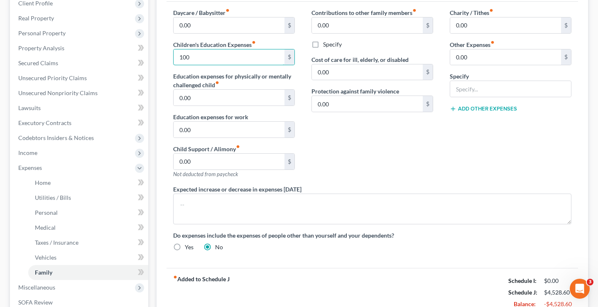
scroll to position [131, 0]
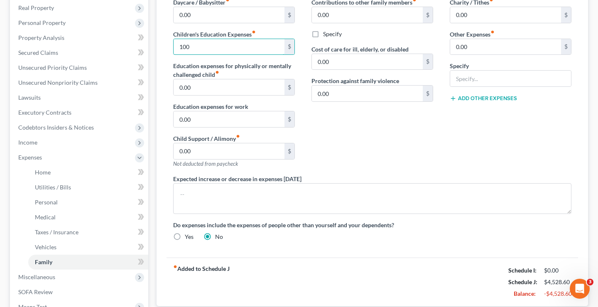
type input "100"
click at [185, 235] on label "Yes" at bounding box center [189, 236] width 9 height 8
click at [188, 235] on input "Yes" at bounding box center [190, 234] width 5 height 5
radio input "true"
radio input "false"
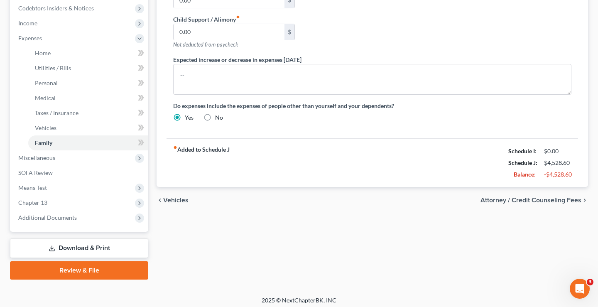
scroll to position [253, 0]
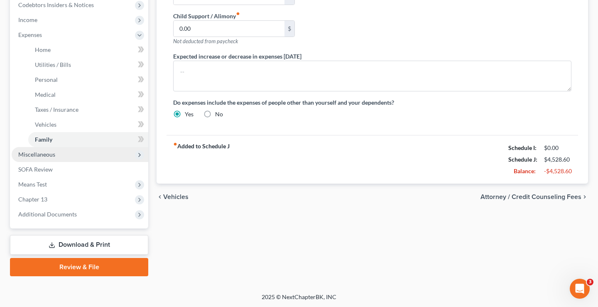
click at [103, 154] on span "Miscellaneous" at bounding box center [80, 154] width 137 height 15
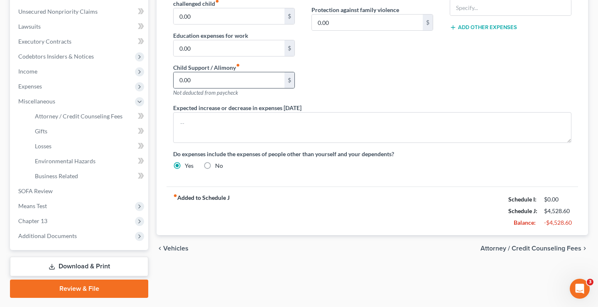
scroll to position [223, 0]
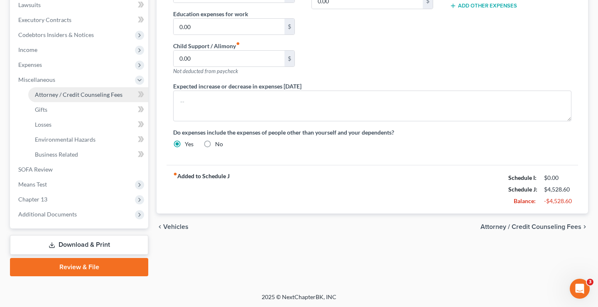
click at [88, 94] on span "Attorney / Credit Counseling Fees" at bounding box center [79, 94] width 88 height 7
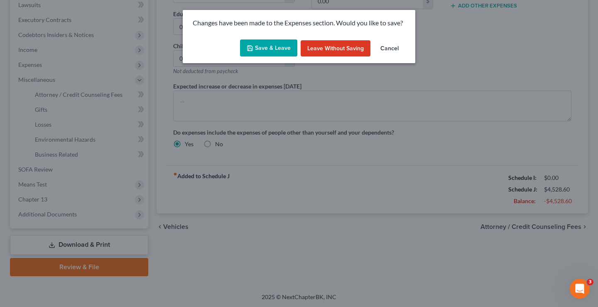
click at [266, 51] on button "Save & Leave" at bounding box center [268, 47] width 57 height 17
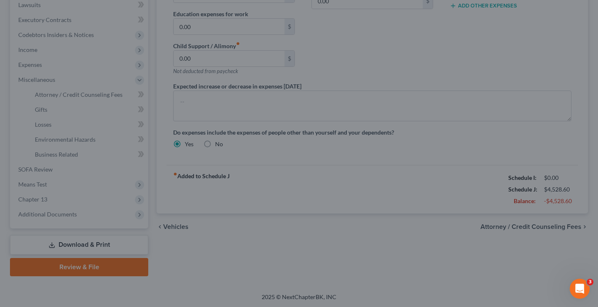
type input "100.00"
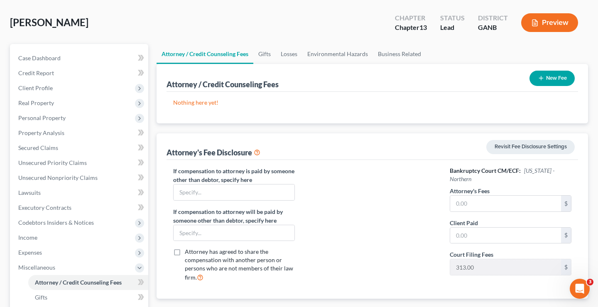
scroll to position [36, 0]
click at [550, 80] on button "New Fee" at bounding box center [551, 77] width 45 height 15
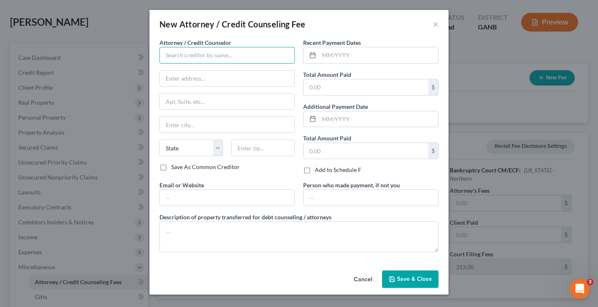
click at [229, 50] on input "text" at bounding box center [226, 55] width 135 height 17
type input "Simpleclass.net"
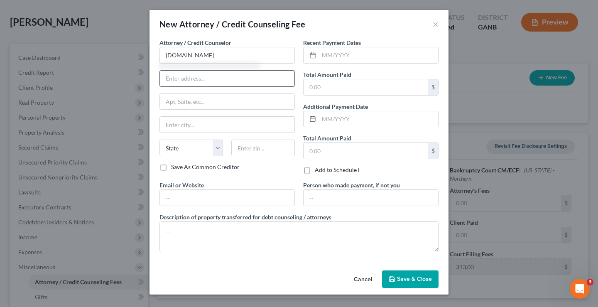
click at [218, 76] on input "text" at bounding box center [227, 79] width 134 height 16
type input "7007 Positano Hill Ave"
click at [197, 126] on input "text" at bounding box center [227, 125] width 134 height 16
type input "L"
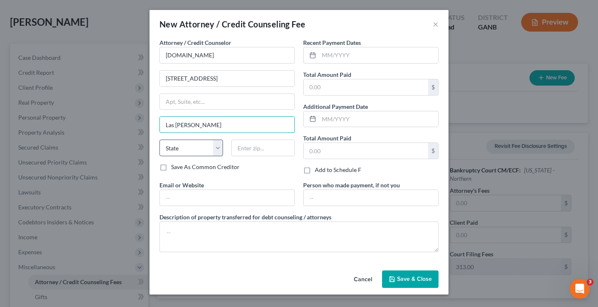
type input "Las Vega"
click at [204, 149] on select "State [US_STATE] AK AR AZ CA CO CT DE DC [GEOGRAPHIC_DATA] [GEOGRAPHIC_DATA] GU…" at bounding box center [191, 147] width 64 height 17
select select "31"
click at [261, 151] on input "text" at bounding box center [263, 147] width 64 height 17
type input "89178"
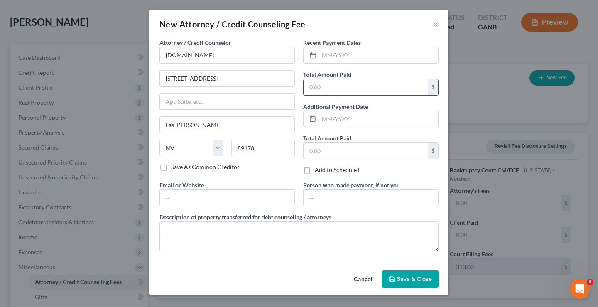
click at [352, 87] on input "text" at bounding box center [365, 87] width 125 height 16
type input "0"
type input "0.00"
click at [413, 285] on button "Save & Close" at bounding box center [410, 278] width 56 height 17
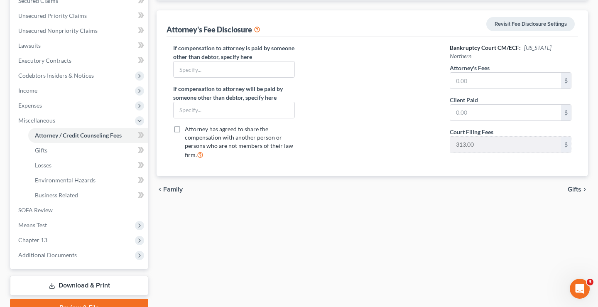
scroll to position [223, 0]
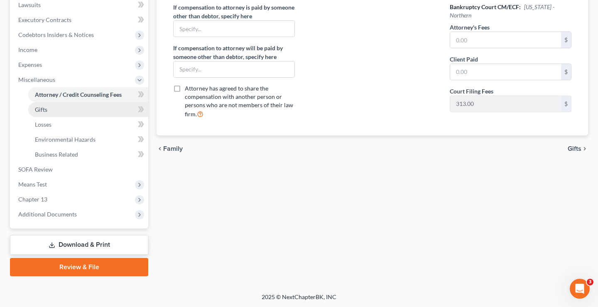
click at [64, 109] on link "Gifts" at bounding box center [88, 109] width 120 height 15
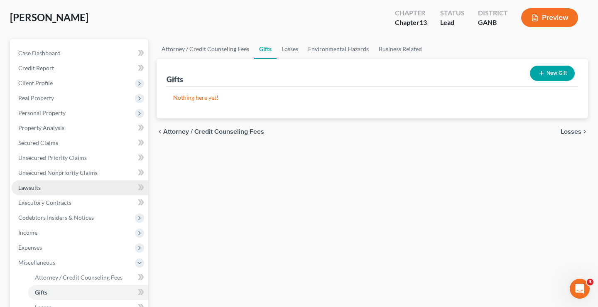
scroll to position [223, 0]
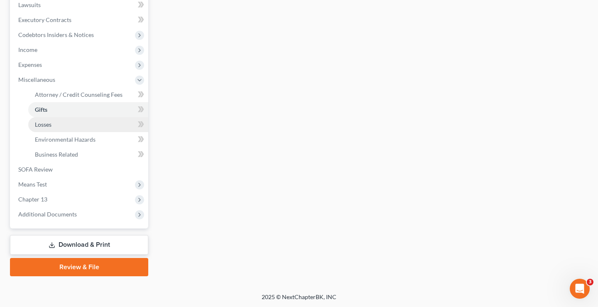
click at [66, 126] on link "Losses" at bounding box center [88, 124] width 120 height 15
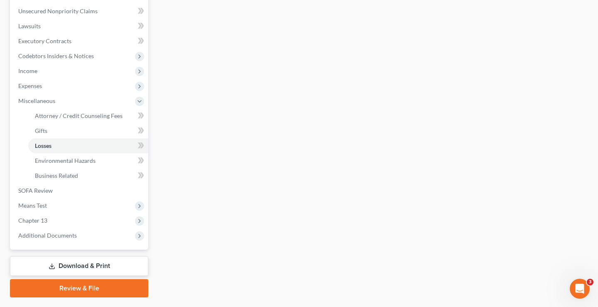
scroll to position [223, 0]
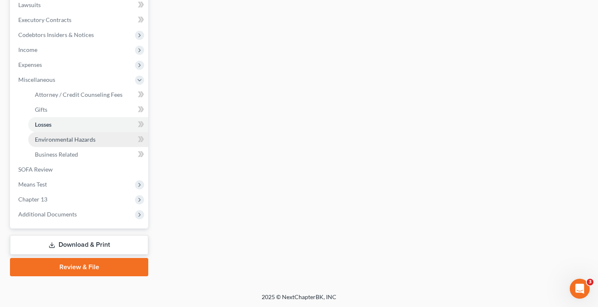
click at [67, 142] on span "Environmental Hazards" at bounding box center [65, 139] width 61 height 7
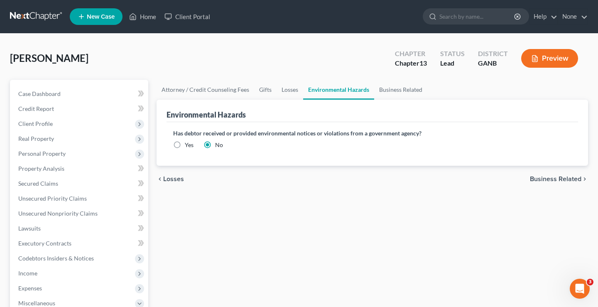
click at [185, 146] on label "Yes" at bounding box center [189, 145] width 9 height 8
click at [188, 146] on input "Yes" at bounding box center [190, 143] width 5 height 5
radio input "true"
radio input "false"
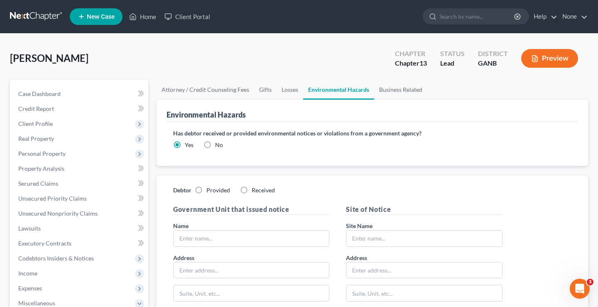
click at [252, 189] on label "Received" at bounding box center [263, 190] width 23 height 8
click at [255, 189] on input "Received" at bounding box center [257, 188] width 5 height 5
radio input "true"
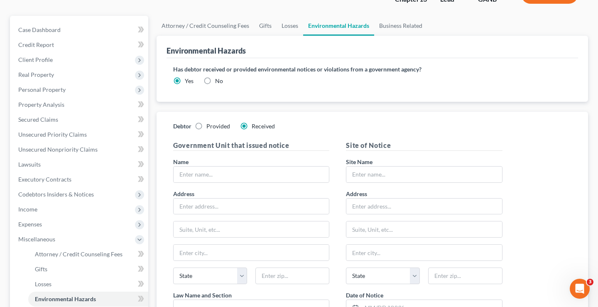
scroll to position [63, 0]
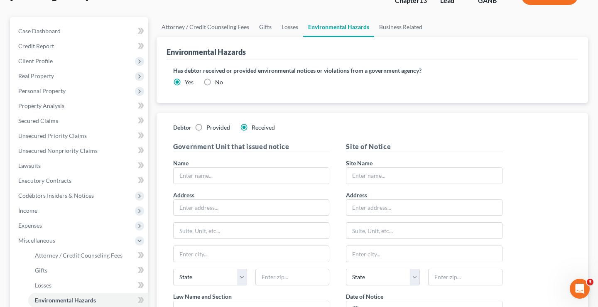
click at [215, 81] on label "No" at bounding box center [219, 82] width 8 height 8
click at [218, 81] on input "No" at bounding box center [220, 80] width 5 height 5
radio input "true"
radio input "false"
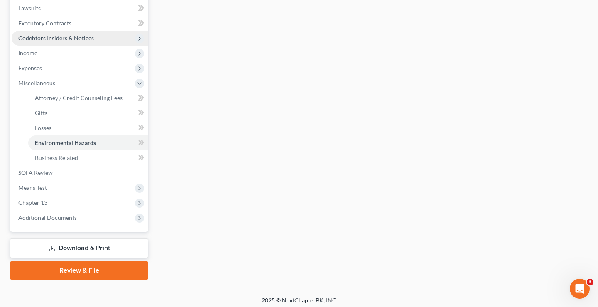
scroll to position [220, 0]
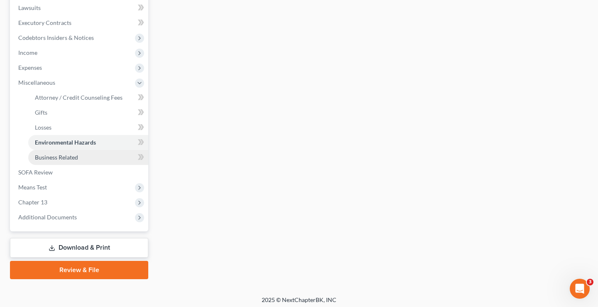
click at [88, 158] on link "Business Related" at bounding box center [88, 157] width 120 height 15
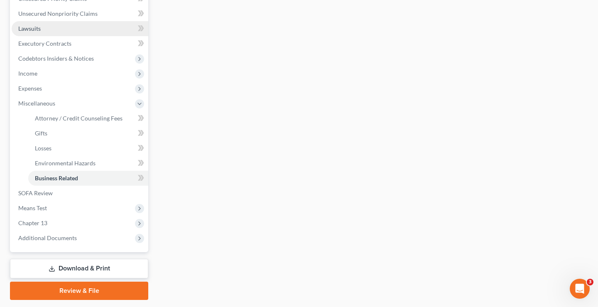
scroll to position [223, 0]
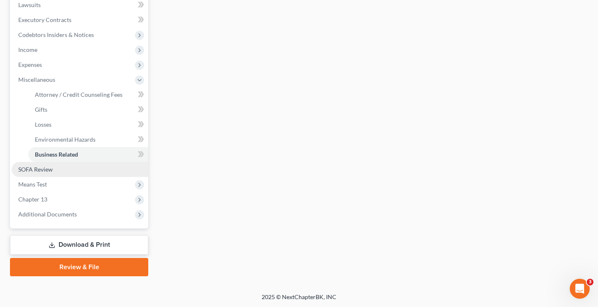
click at [57, 168] on link "SOFA Review" at bounding box center [80, 169] width 137 height 15
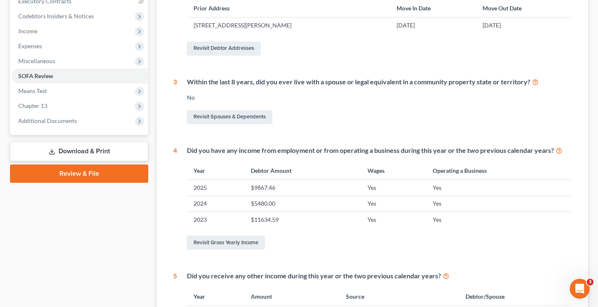
scroll to position [238, 0]
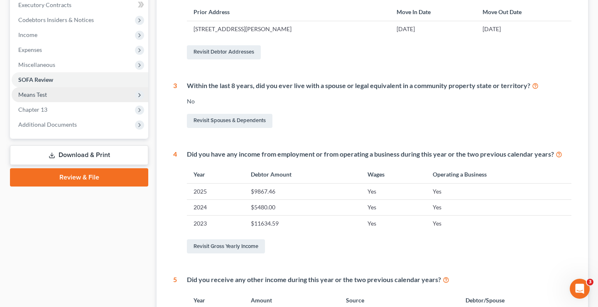
click at [56, 94] on span "Means Test" at bounding box center [80, 94] width 137 height 15
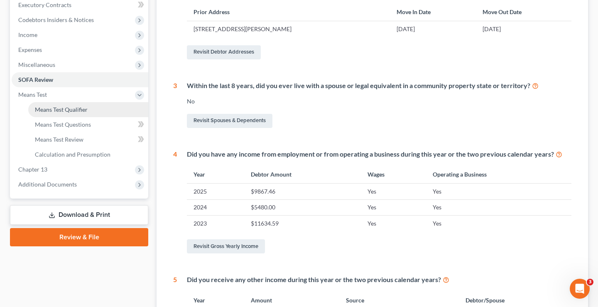
click at [63, 113] on link "Means Test Qualifier" at bounding box center [88, 109] width 120 height 15
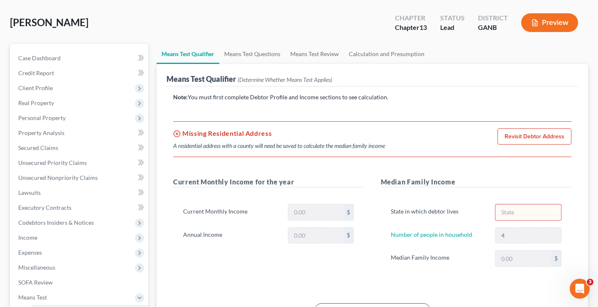
scroll to position [37, 0]
click at [521, 137] on link "Revisit Debtor Address" at bounding box center [534, 135] width 74 height 17
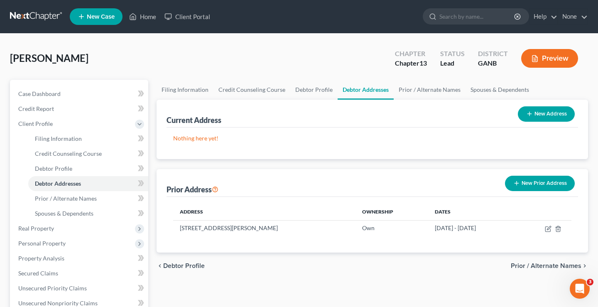
click at [523, 118] on button "New Address" at bounding box center [546, 113] width 57 height 15
select select "0"
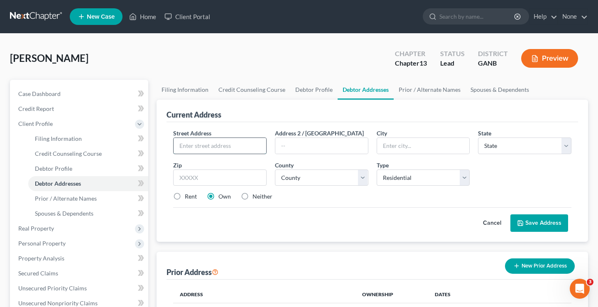
click at [221, 143] on input "text" at bounding box center [219, 146] width 93 height 16
type input "117 Overlook Court"
type input "Dallas"
select select "10"
type input "30157"
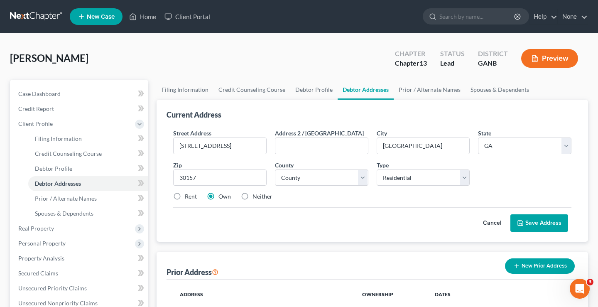
click at [528, 220] on button "Save Address" at bounding box center [539, 222] width 58 height 17
click at [319, 177] on select "County Appling County Atkinson County Bacon County Baker County Baldwin County …" at bounding box center [321, 177] width 93 height 17
select select "109"
click at [533, 226] on button "Save Address" at bounding box center [539, 222] width 58 height 17
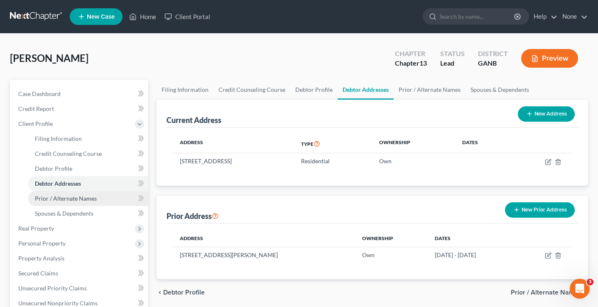
click at [73, 202] on link "Prior / Alternate Names" at bounding box center [88, 198] width 120 height 15
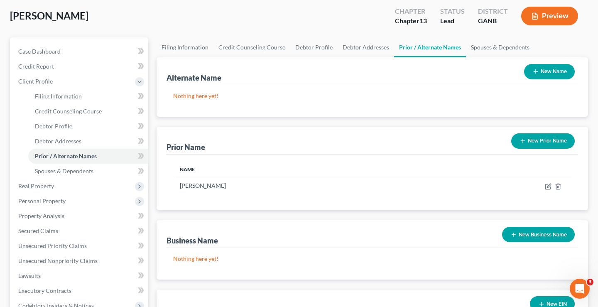
scroll to position [43, 0]
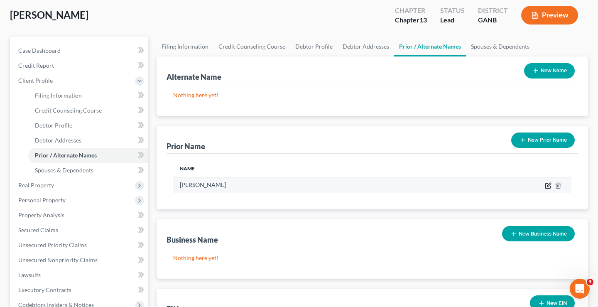
click at [545, 185] on icon "button" at bounding box center [548, 185] width 7 height 7
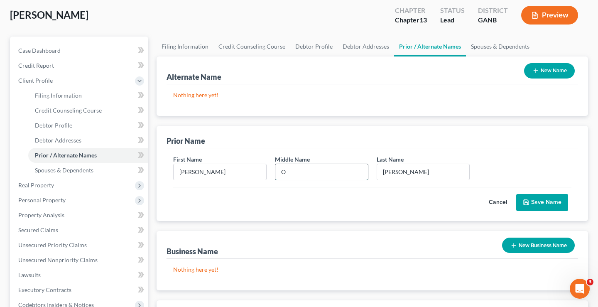
click at [285, 175] on input "O" at bounding box center [321, 172] width 93 height 16
type input "O."
click at [552, 199] on button "Save Name" at bounding box center [542, 202] width 52 height 17
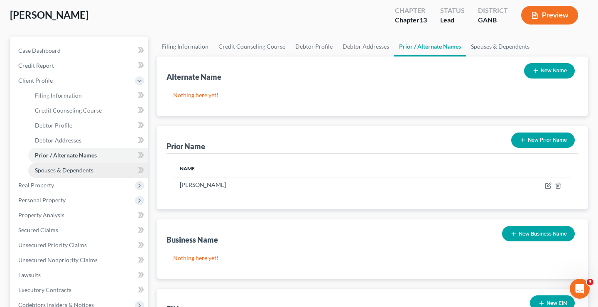
click at [54, 171] on span "Spouses & Dependents" at bounding box center [64, 169] width 59 height 7
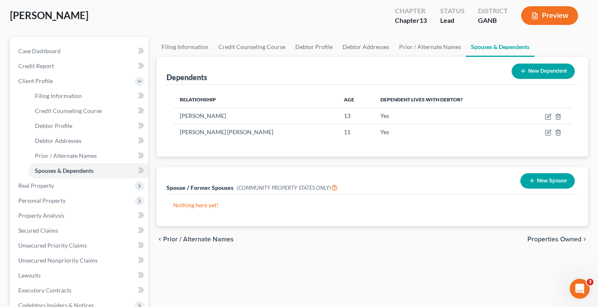
scroll to position [59, 0]
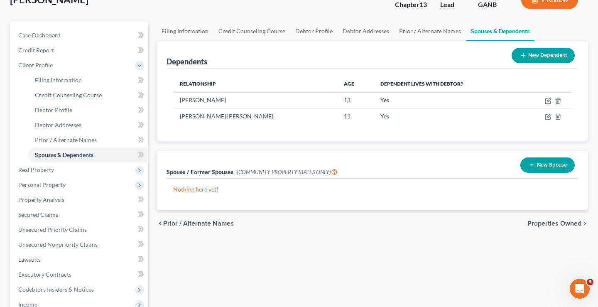
click at [546, 165] on button "New Spouse" at bounding box center [547, 164] width 54 height 15
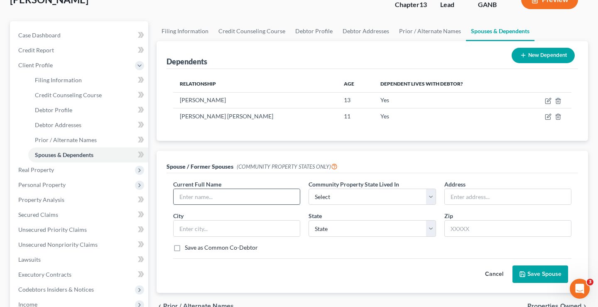
click at [218, 196] on input "text" at bounding box center [236, 197] width 126 height 16
type input "Sean Alexander Holmes"
click at [366, 199] on select "Select AZ CA GU ID LA NV NM PR TX WA WI" at bounding box center [371, 196] width 127 height 17
click at [232, 228] on input "text" at bounding box center [236, 228] width 126 height 16
type input "Dallas"
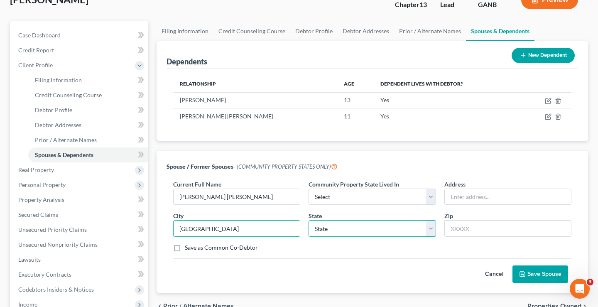
click at [384, 230] on select "State [US_STATE] AK AR AZ CA CO CT DE DC [GEOGRAPHIC_DATA] [GEOGRAPHIC_DATA] GU…" at bounding box center [371, 228] width 127 height 17
select select "10"
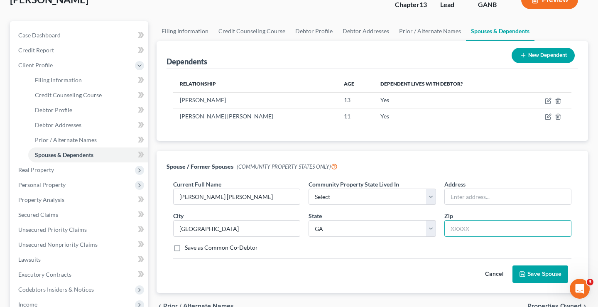
click at [497, 231] on input "text" at bounding box center [507, 228] width 127 height 17
type input "30157"
click at [435, 266] on div "Cancel Save Spouse" at bounding box center [372, 270] width 398 height 24
click at [541, 276] on button "Save Spouse" at bounding box center [540, 273] width 56 height 17
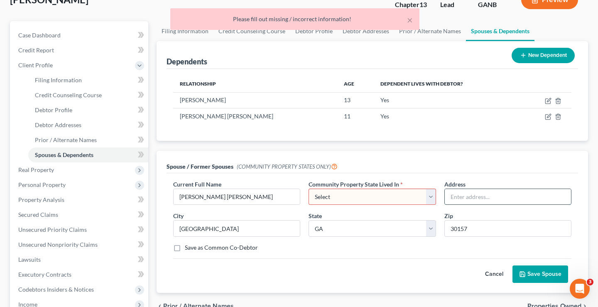
click at [503, 202] on input "text" at bounding box center [508, 197] width 126 height 16
type input "117 Overlook Court"
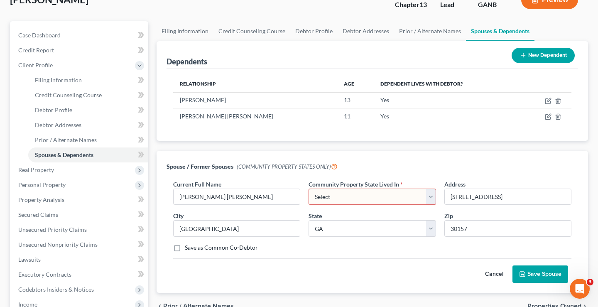
click at [537, 273] on button "Save Spouse" at bounding box center [540, 273] width 56 height 17
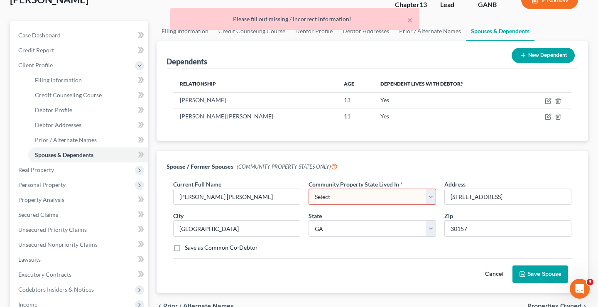
click at [417, 202] on select "Select AZ CA GU ID LA NV NM PR TX WA WI" at bounding box center [371, 196] width 127 height 17
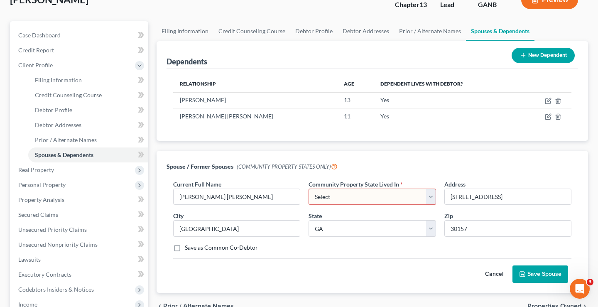
click at [541, 270] on button "Save Spouse" at bounding box center [540, 273] width 56 height 17
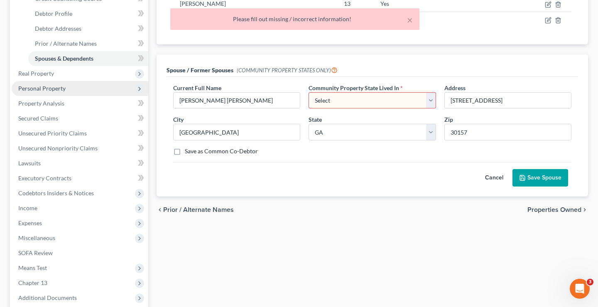
scroll to position [238, 0]
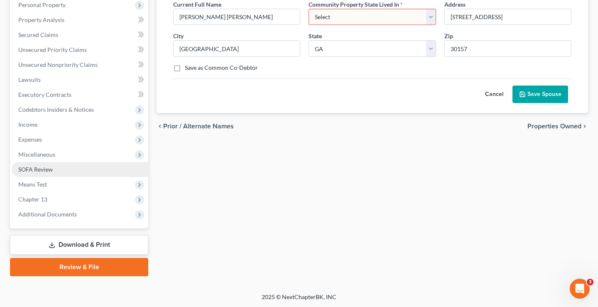
click at [94, 172] on link "SOFA Review" at bounding box center [80, 169] width 137 height 15
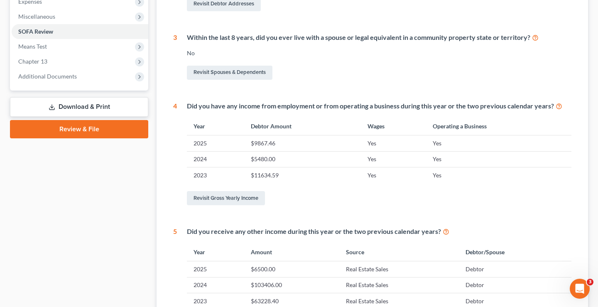
scroll to position [254, 0]
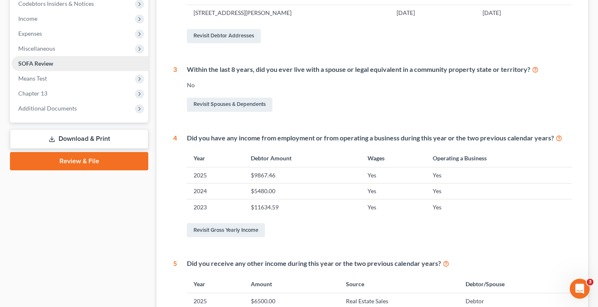
click at [86, 69] on link "SOFA Review" at bounding box center [80, 63] width 137 height 15
click at [84, 75] on span "Means Test" at bounding box center [80, 78] width 137 height 15
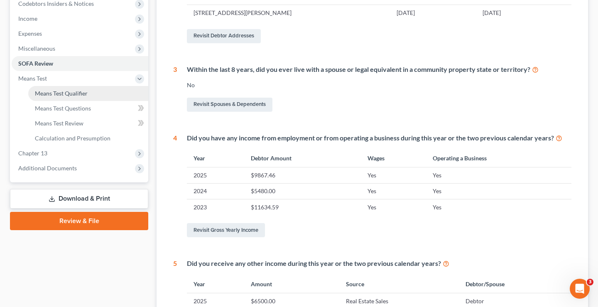
click at [81, 96] on link "Means Test Qualifier" at bounding box center [88, 93] width 120 height 15
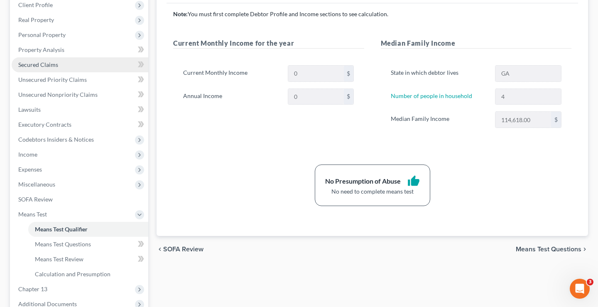
scroll to position [119, 0]
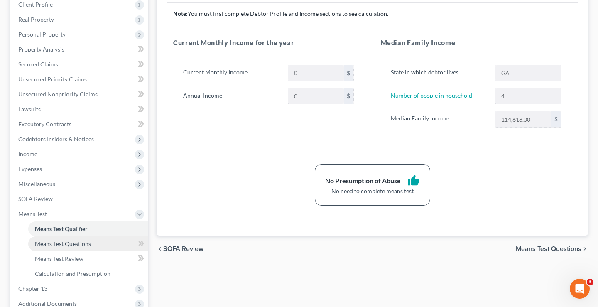
click at [69, 247] on span "Means Test Questions" at bounding box center [63, 243] width 56 height 7
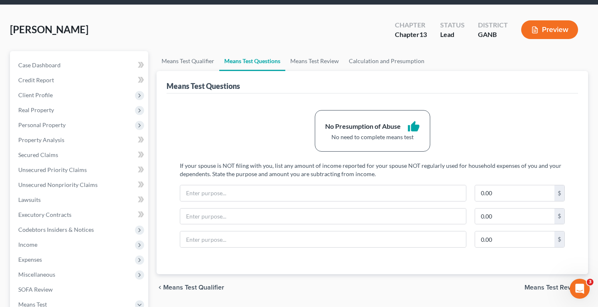
scroll to position [31, 0]
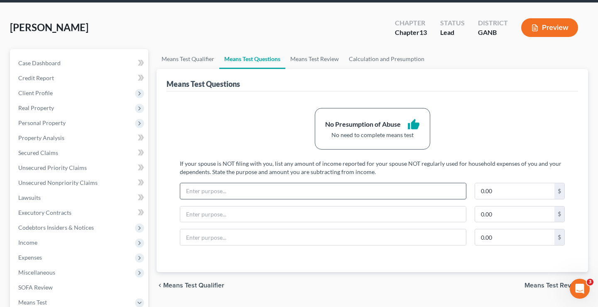
click at [233, 191] on input "text" at bounding box center [323, 191] width 286 height 16
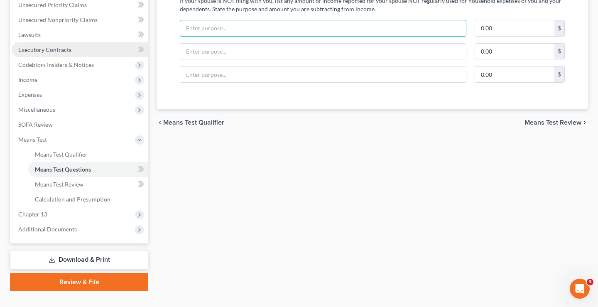
scroll to position [194, 0]
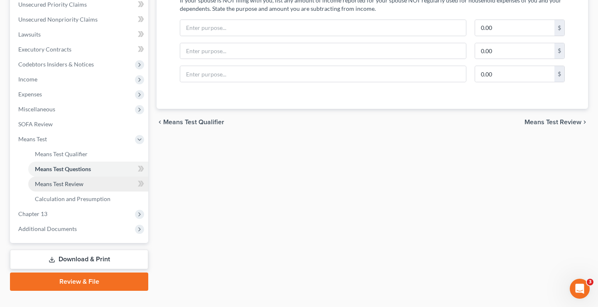
click at [81, 180] on span "Means Test Review" at bounding box center [59, 183] width 49 height 7
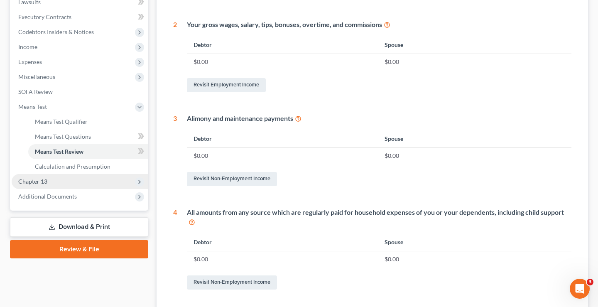
scroll to position [225, 0]
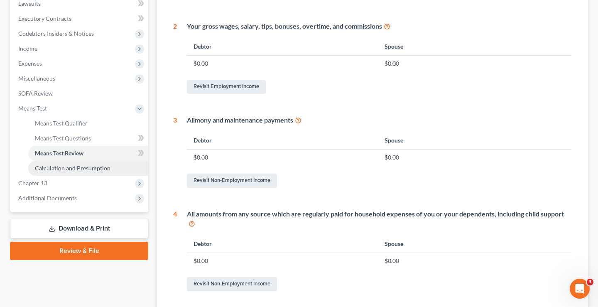
click at [97, 171] on link "Calculation and Presumption" at bounding box center [88, 168] width 120 height 15
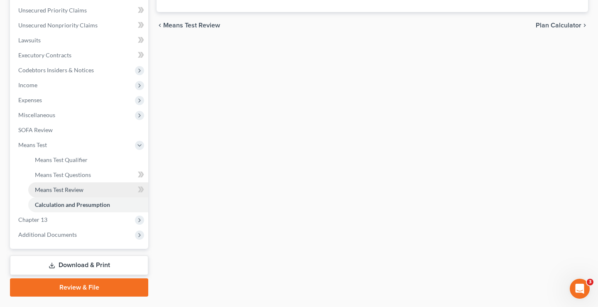
scroll to position [195, 0]
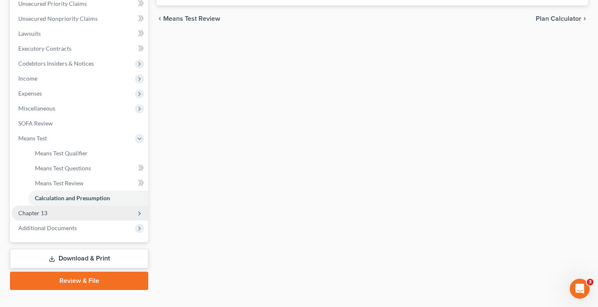
click at [76, 211] on span "Chapter 13" at bounding box center [80, 212] width 137 height 15
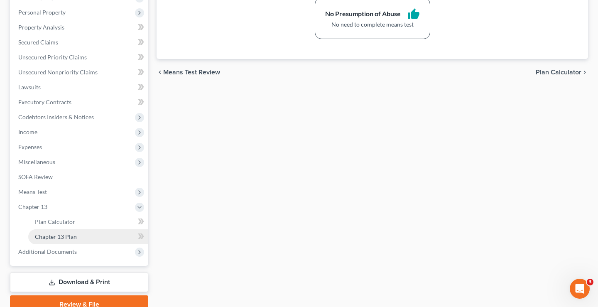
scroll to position [178, 0]
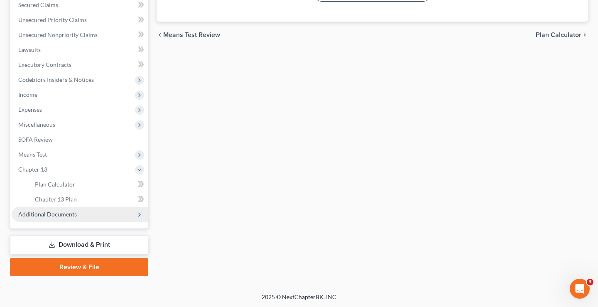
click at [79, 214] on span "Additional Documents" at bounding box center [80, 214] width 137 height 15
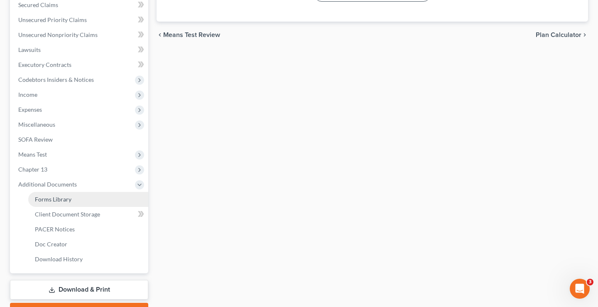
click at [78, 200] on link "Forms Library" at bounding box center [88, 199] width 120 height 15
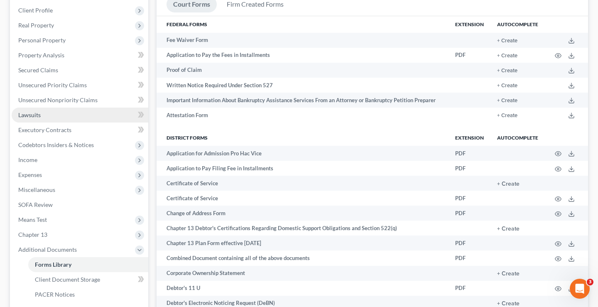
scroll to position [129, 0]
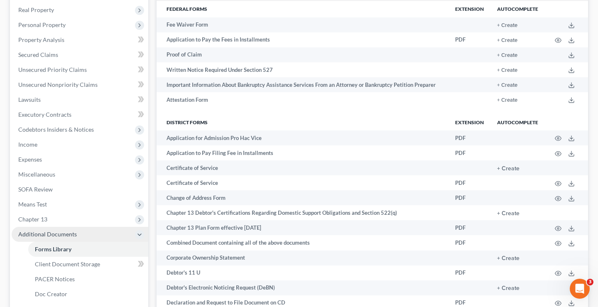
click at [73, 232] on span "Additional Documents" at bounding box center [47, 233] width 59 height 7
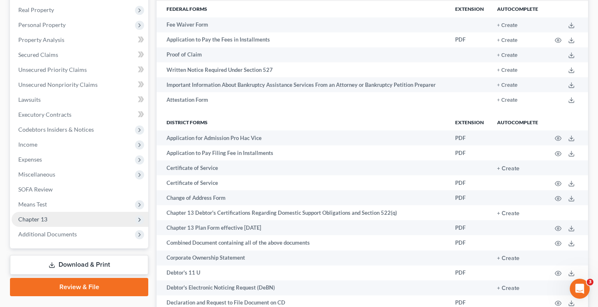
click at [70, 223] on span "Chapter 13" at bounding box center [80, 219] width 137 height 15
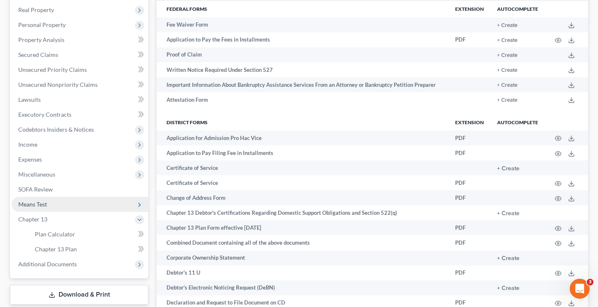
click at [67, 209] on span "Means Test" at bounding box center [80, 204] width 137 height 15
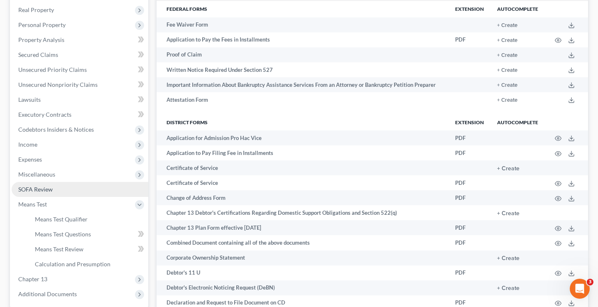
click at [64, 193] on link "SOFA Review" at bounding box center [80, 189] width 137 height 15
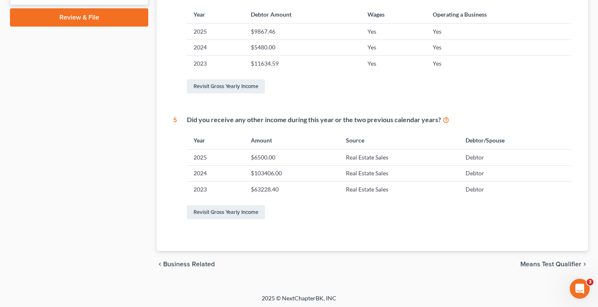
scroll to position [399, 0]
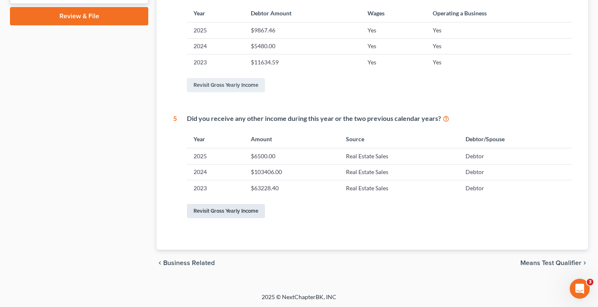
click at [226, 210] on link "Revisit Gross Yearly Income" at bounding box center [226, 211] width 78 height 14
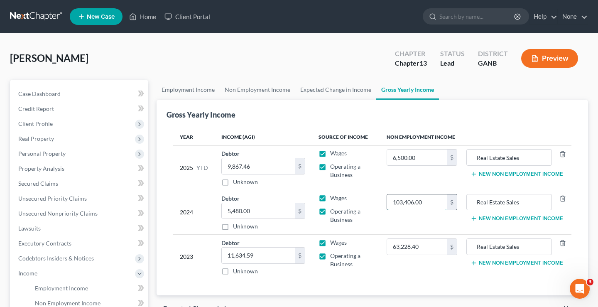
click at [406, 203] on input "103,406.00" at bounding box center [417, 202] width 60 height 16
click at [407, 202] on input "103,406.0" at bounding box center [417, 202] width 60 height 16
type input "103,406.00"
click at [71, 93] on link "Case Dashboard" at bounding box center [80, 93] width 137 height 15
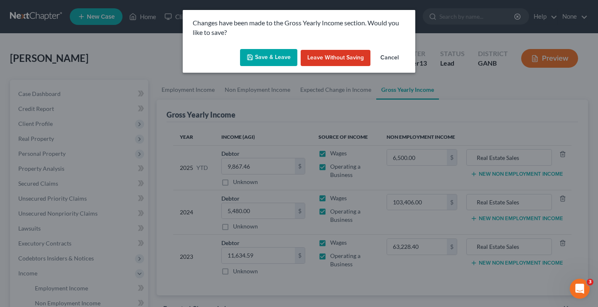
click at [390, 59] on button "Cancel" at bounding box center [390, 58] width 32 height 17
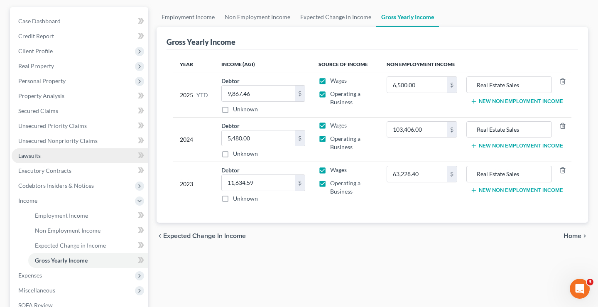
scroll to position [208, 0]
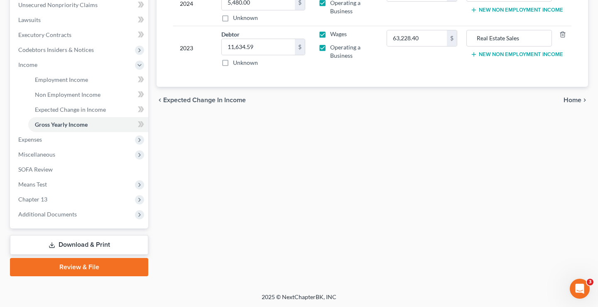
click at [82, 246] on link "Download & Print" at bounding box center [79, 245] width 138 height 20
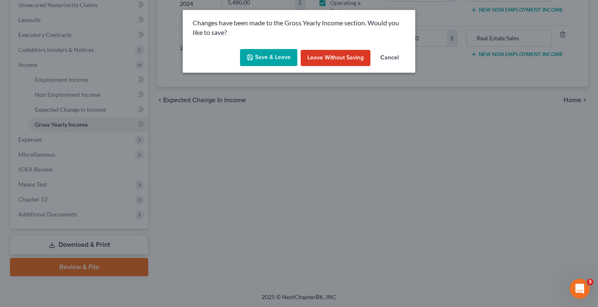
click at [283, 54] on button "Save & Leave" at bounding box center [268, 57] width 57 height 17
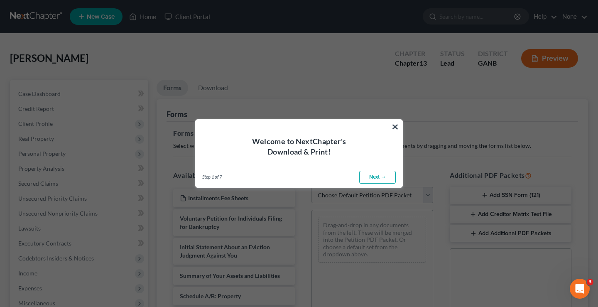
click at [379, 175] on link "Next →" at bounding box center [377, 177] width 37 height 13
select select "0"
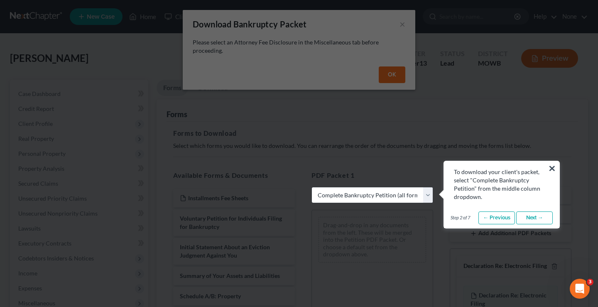
click at [533, 218] on link "Next →" at bounding box center [534, 217] width 37 height 13
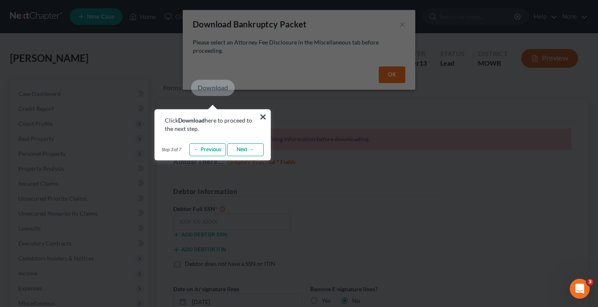
click at [250, 151] on link "Next →" at bounding box center [245, 149] width 37 height 13
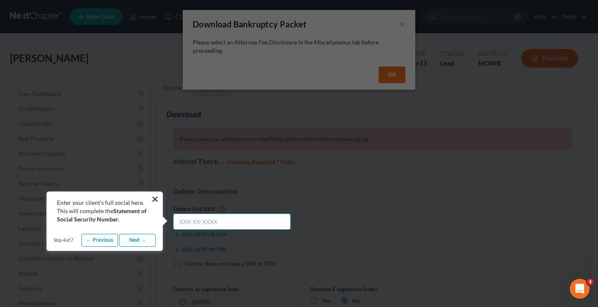
click at [191, 222] on input "text" at bounding box center [231, 221] width 117 height 17
type input "315-94-1185"
click at [140, 242] on link "Next →" at bounding box center [137, 240] width 37 height 13
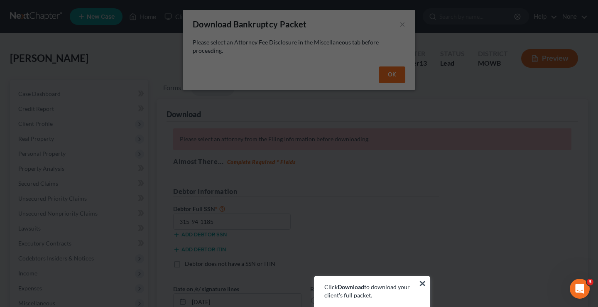
click at [355, 284] on b "Download" at bounding box center [350, 286] width 27 height 7
click at [422, 280] on button "×" at bounding box center [422, 282] width 8 height 13
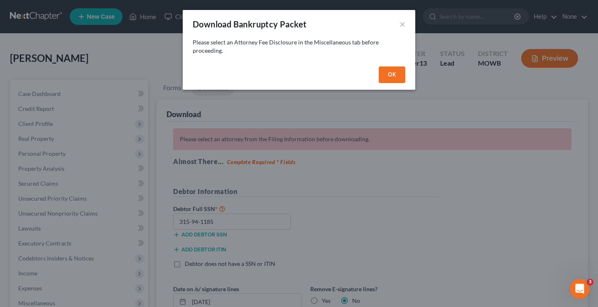
click at [386, 73] on button "OK" at bounding box center [392, 74] width 27 height 17
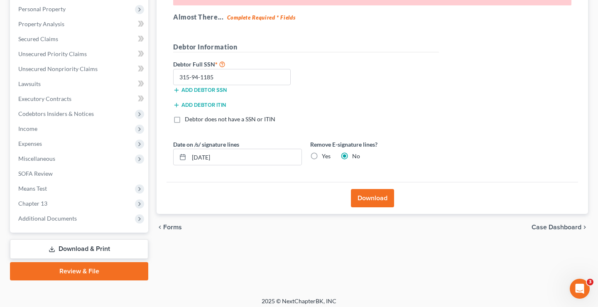
scroll to position [149, 0]
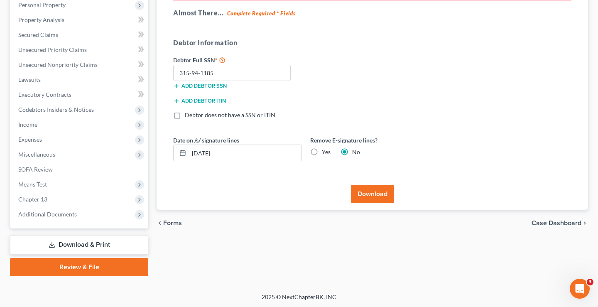
click at [366, 193] on button "Download" at bounding box center [372, 194] width 43 height 18
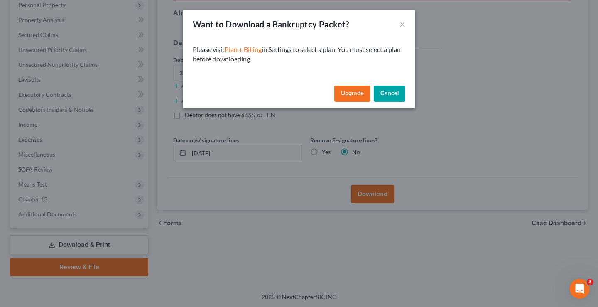
click at [358, 94] on link "Upgrade" at bounding box center [352, 94] width 36 height 17
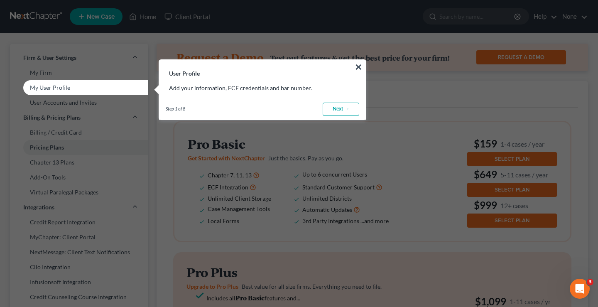
click at [340, 107] on link "Next →" at bounding box center [340, 109] width 37 height 13
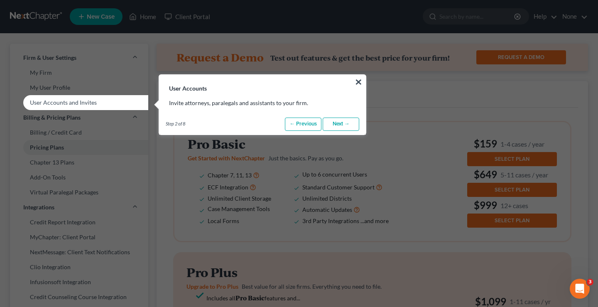
click at [337, 122] on link "Next →" at bounding box center [340, 123] width 37 height 13
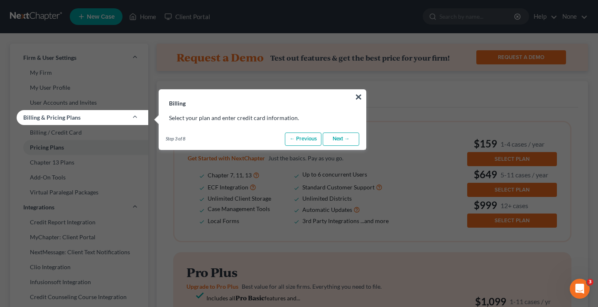
click at [338, 137] on link "Next →" at bounding box center [340, 138] width 37 height 13
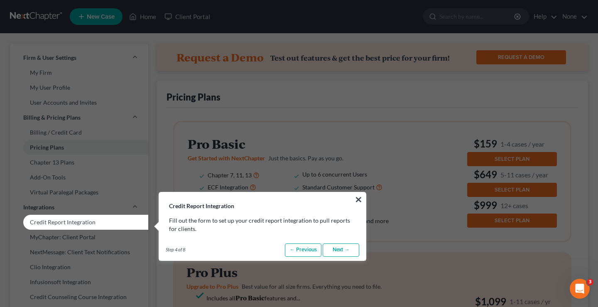
click at [344, 250] on link "Next →" at bounding box center [340, 249] width 37 height 13
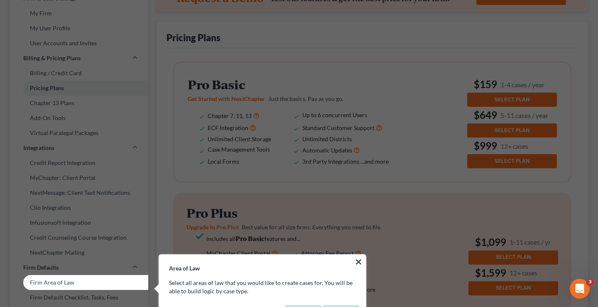
scroll to position [60, 0]
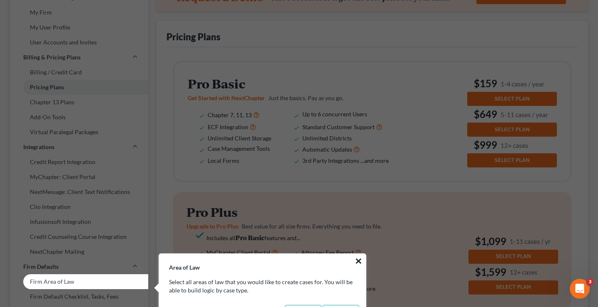
click at [359, 262] on button "×" at bounding box center [358, 260] width 8 height 13
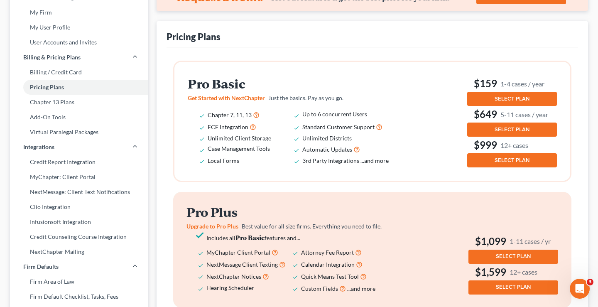
click at [512, 100] on span "SELECT PLAN" at bounding box center [511, 98] width 35 height 7
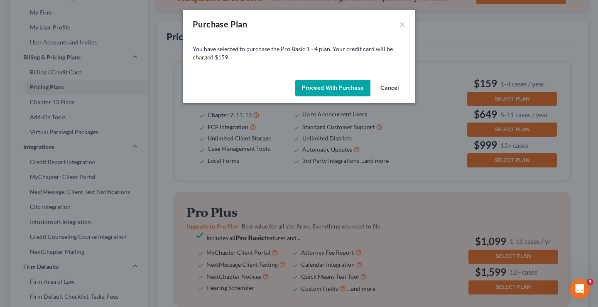
click at [384, 86] on button "Cancel" at bounding box center [390, 88] width 32 height 17
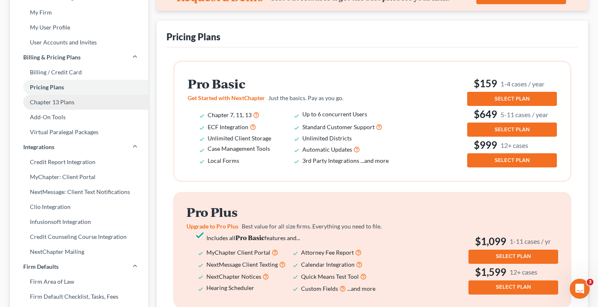
click at [90, 103] on link "Chapter 13 Plans" at bounding box center [79, 102] width 138 height 15
